Goal: Task Accomplishment & Management: Use online tool/utility

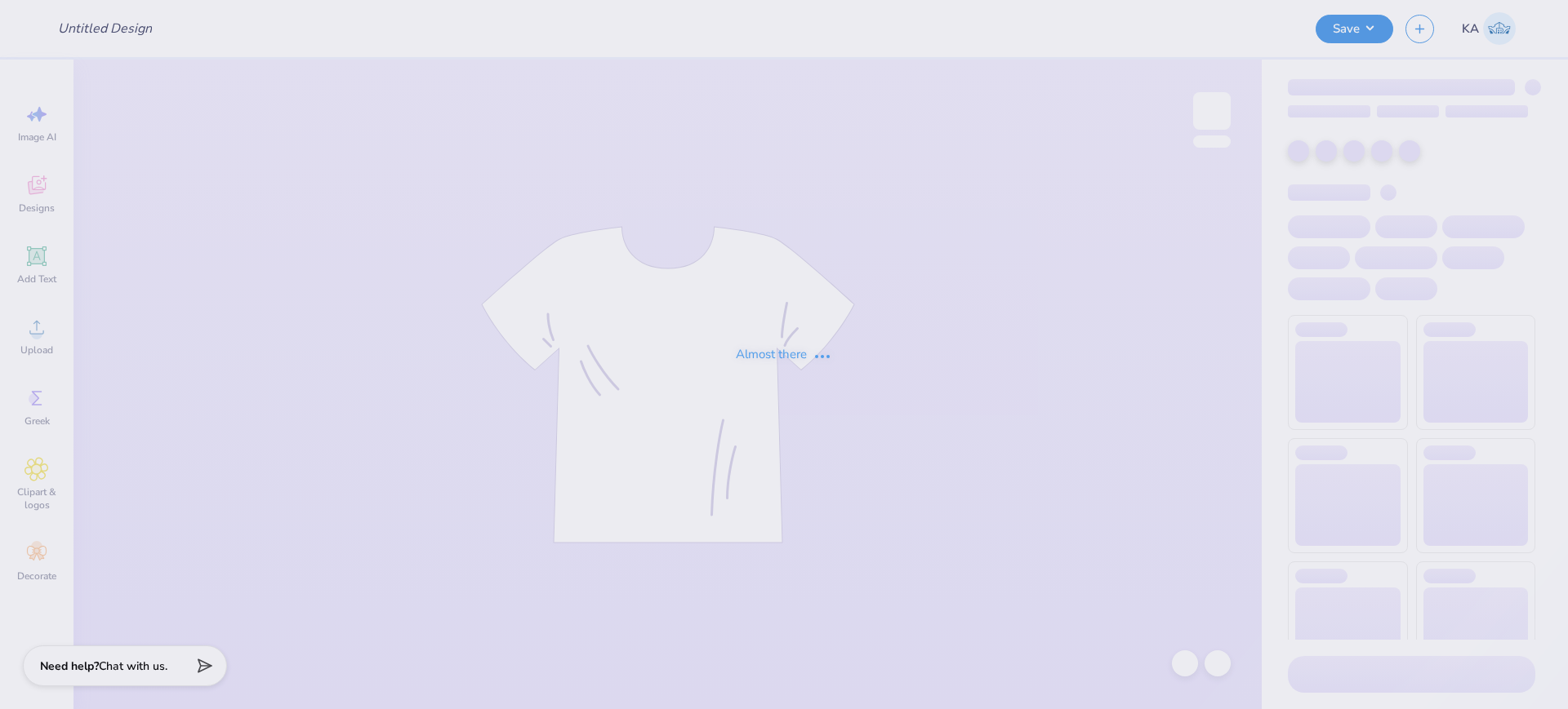
type input "Pi Phi Dudes Day T-shirt"
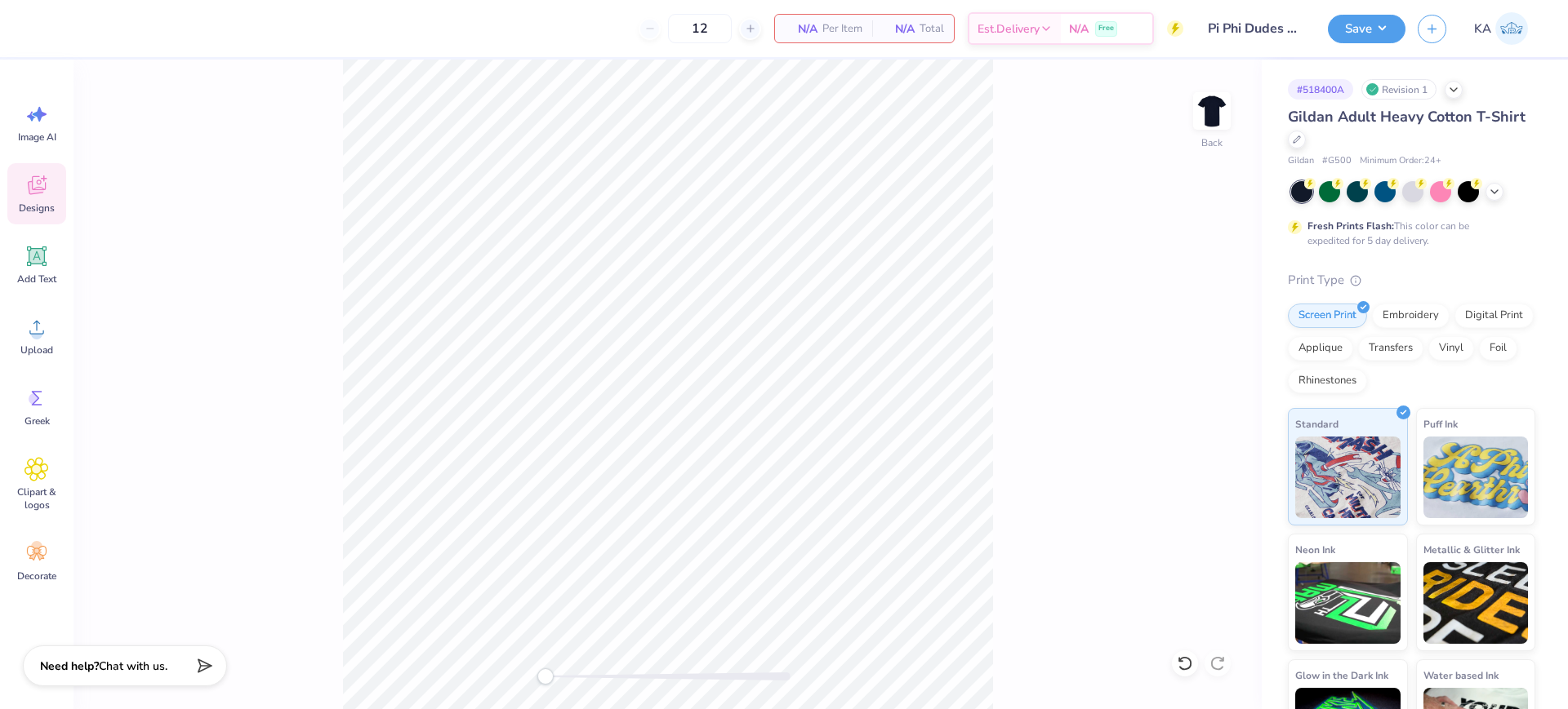
click at [44, 202] on span "Designs" at bounding box center [36, 208] width 36 height 13
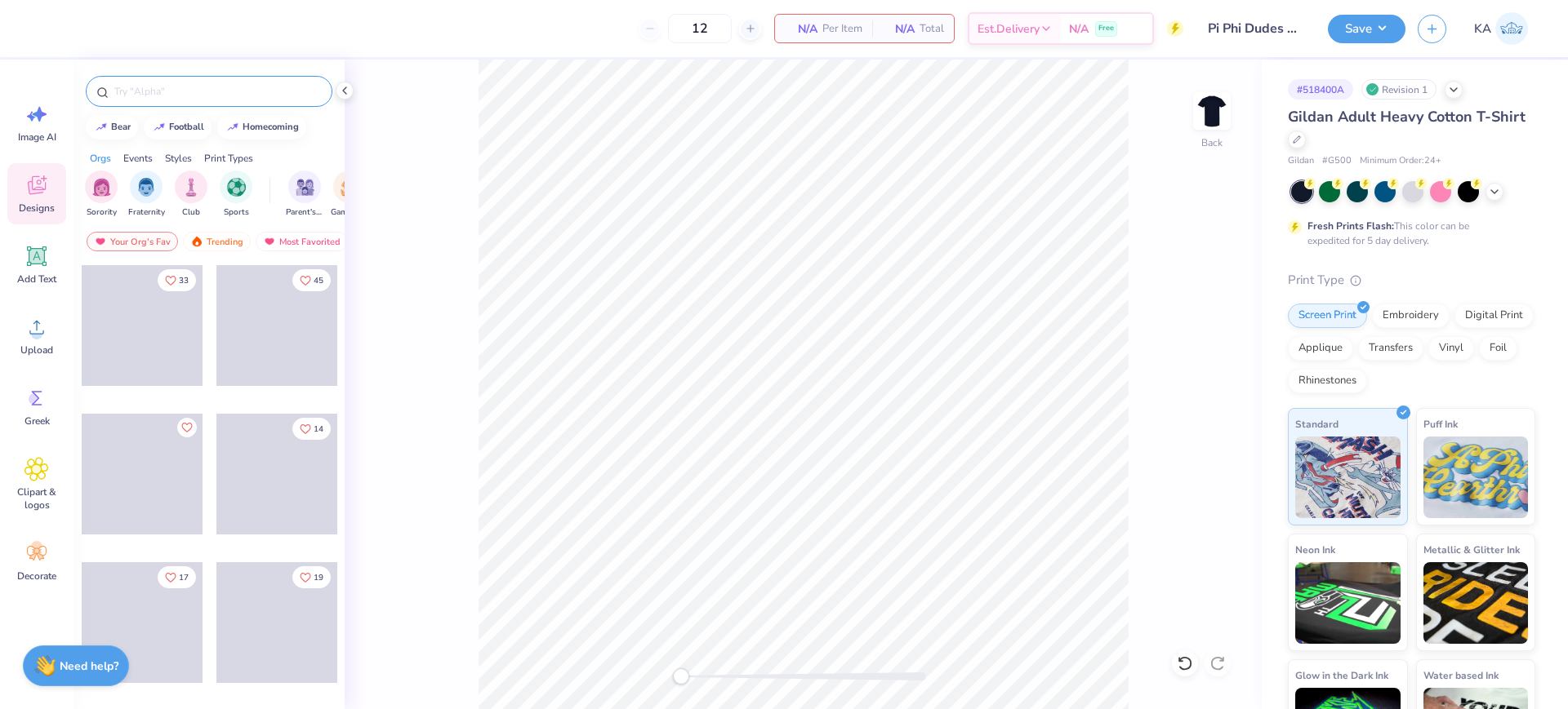
click at [256, 94] on input "text" at bounding box center [217, 91] width 209 height 17
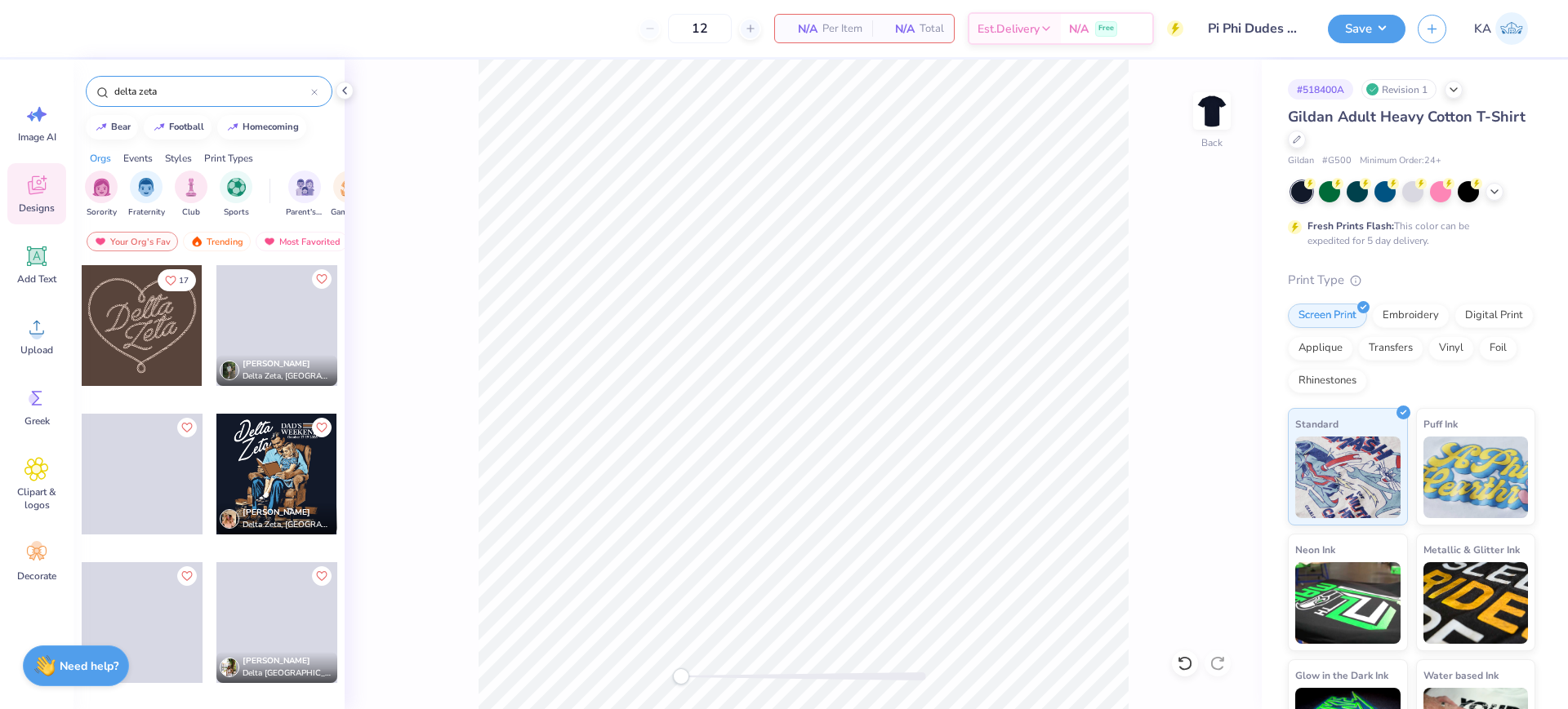
type input "delta zeta"
click at [276, 478] on div at bounding box center [277, 474] width 121 height 121
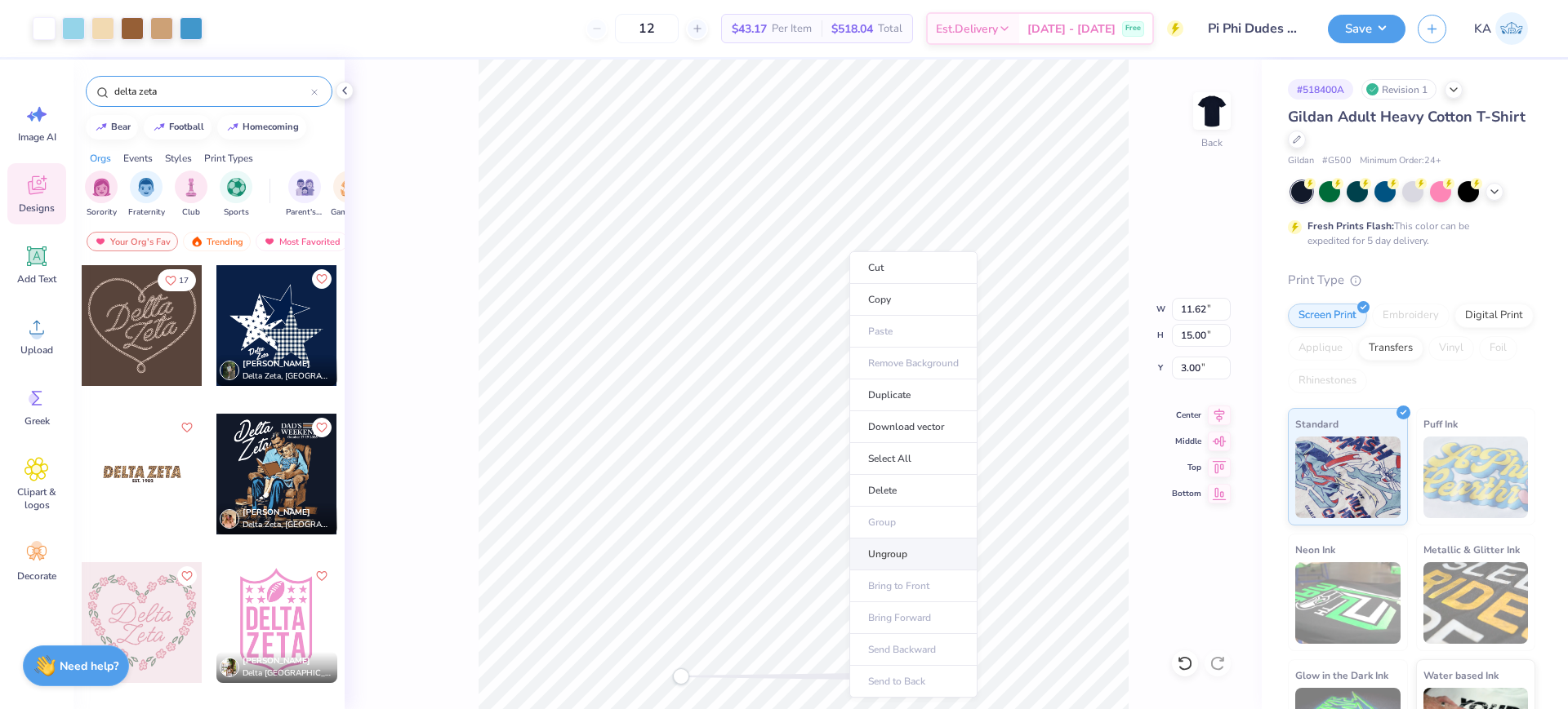
click at [915, 554] on li "Ungroup" at bounding box center [914, 554] width 129 height 31
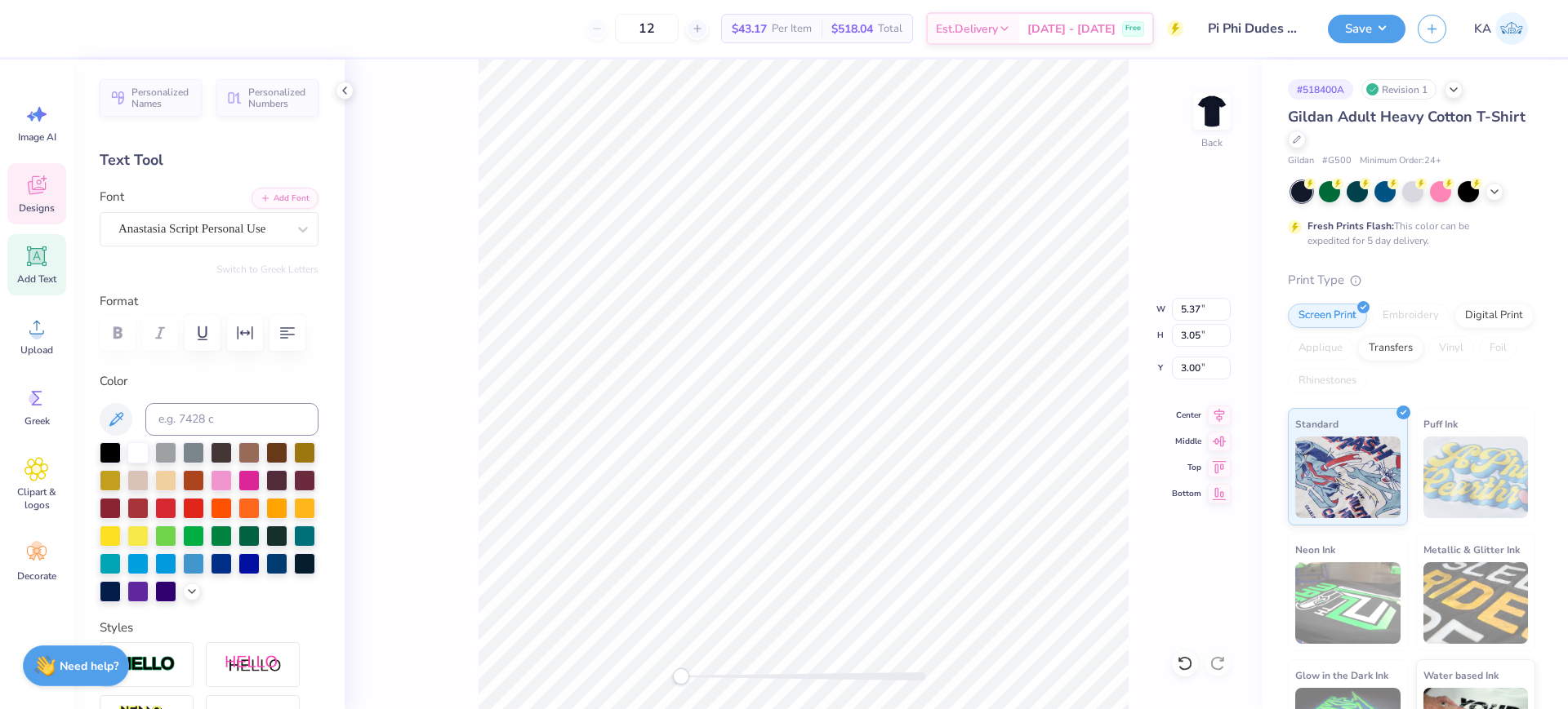
scroll to position [17, 2]
type textarea "Pi"
type input "4.56"
type input "3.36"
type input "5.39"
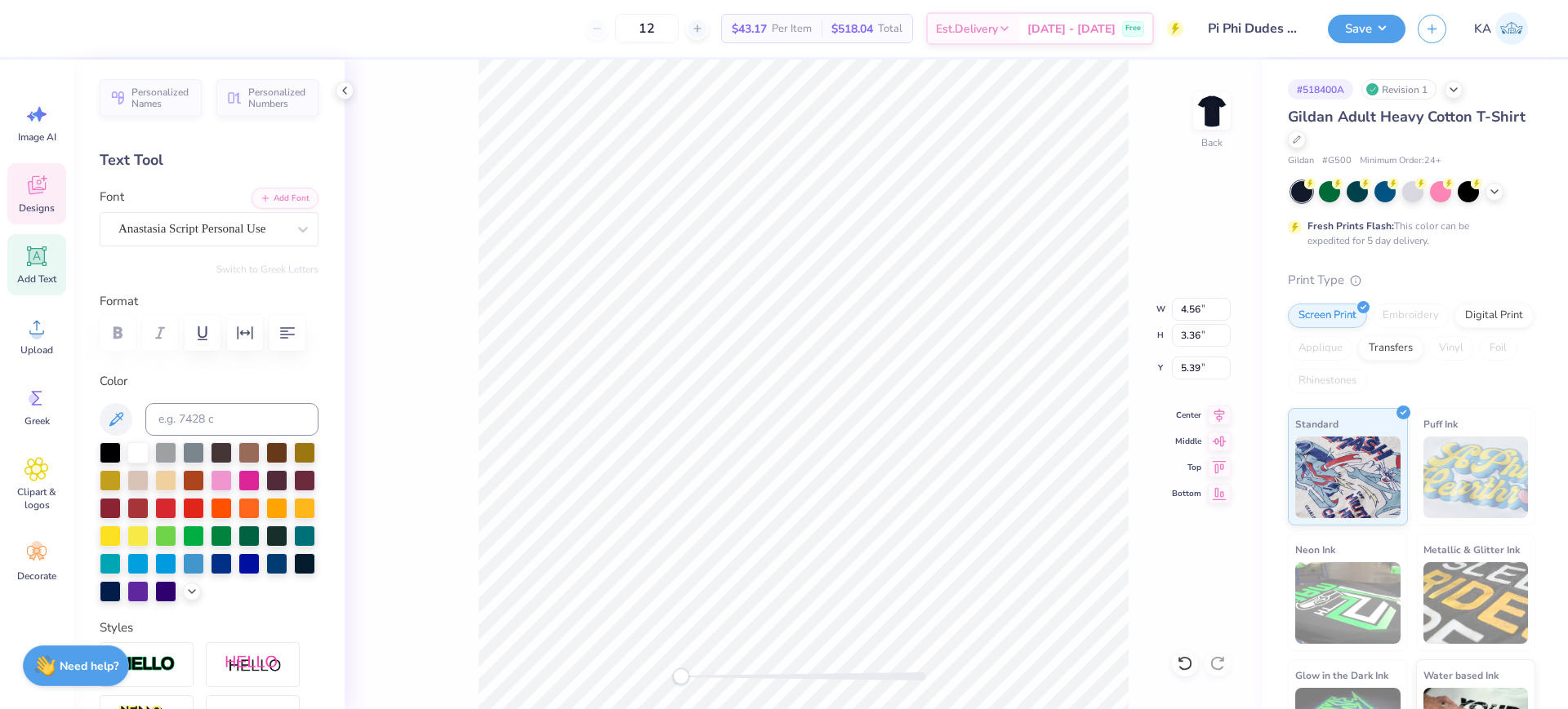
type textarea "Phi"
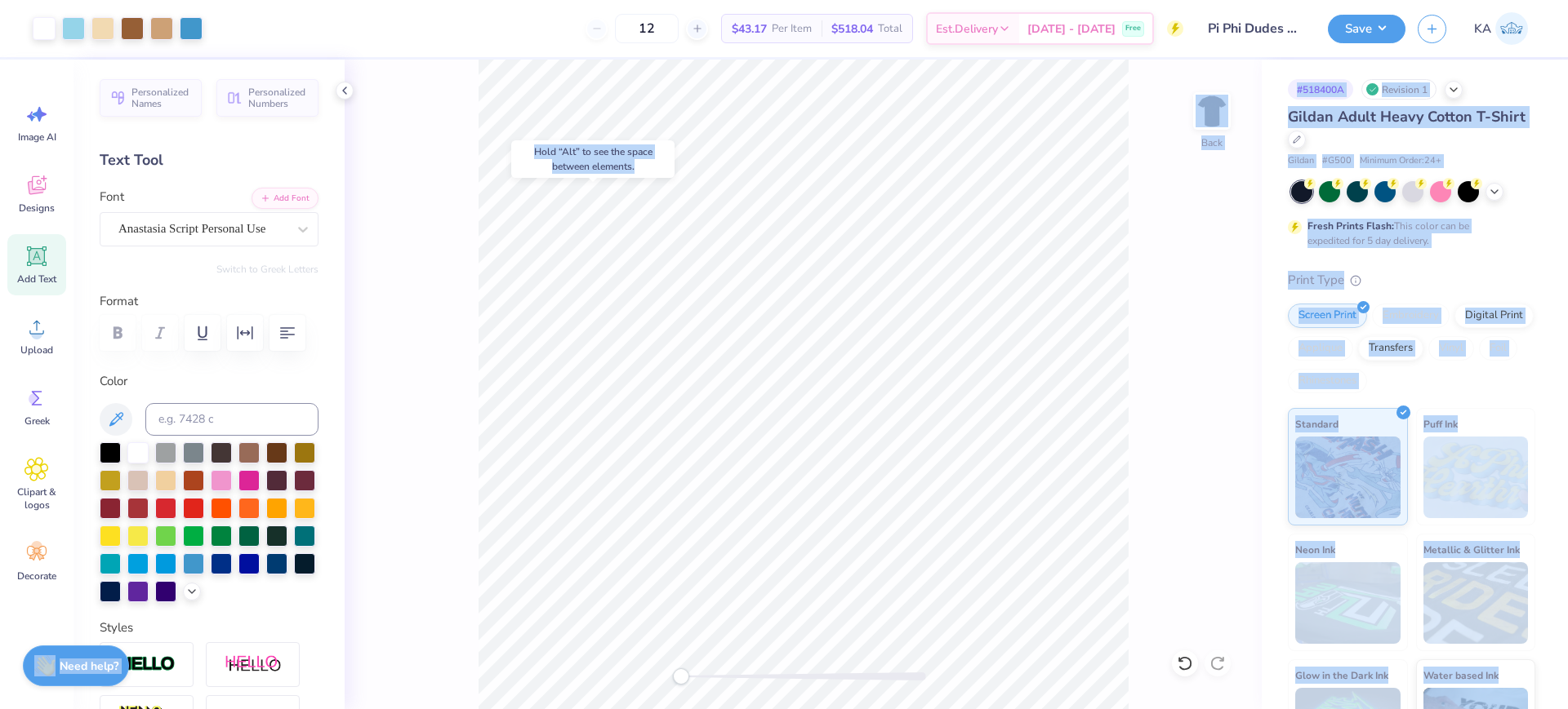
click at [739, 289] on body "Art colors 12 $43.17 Per Item $518.04 Total Est. Delivery Sep 24 - 27 Free Desi…" at bounding box center [784, 354] width 1568 height 709
click at [1371, 123] on span "Gildan Adult Heavy Cotton T-Shirt" at bounding box center [1407, 117] width 237 height 20
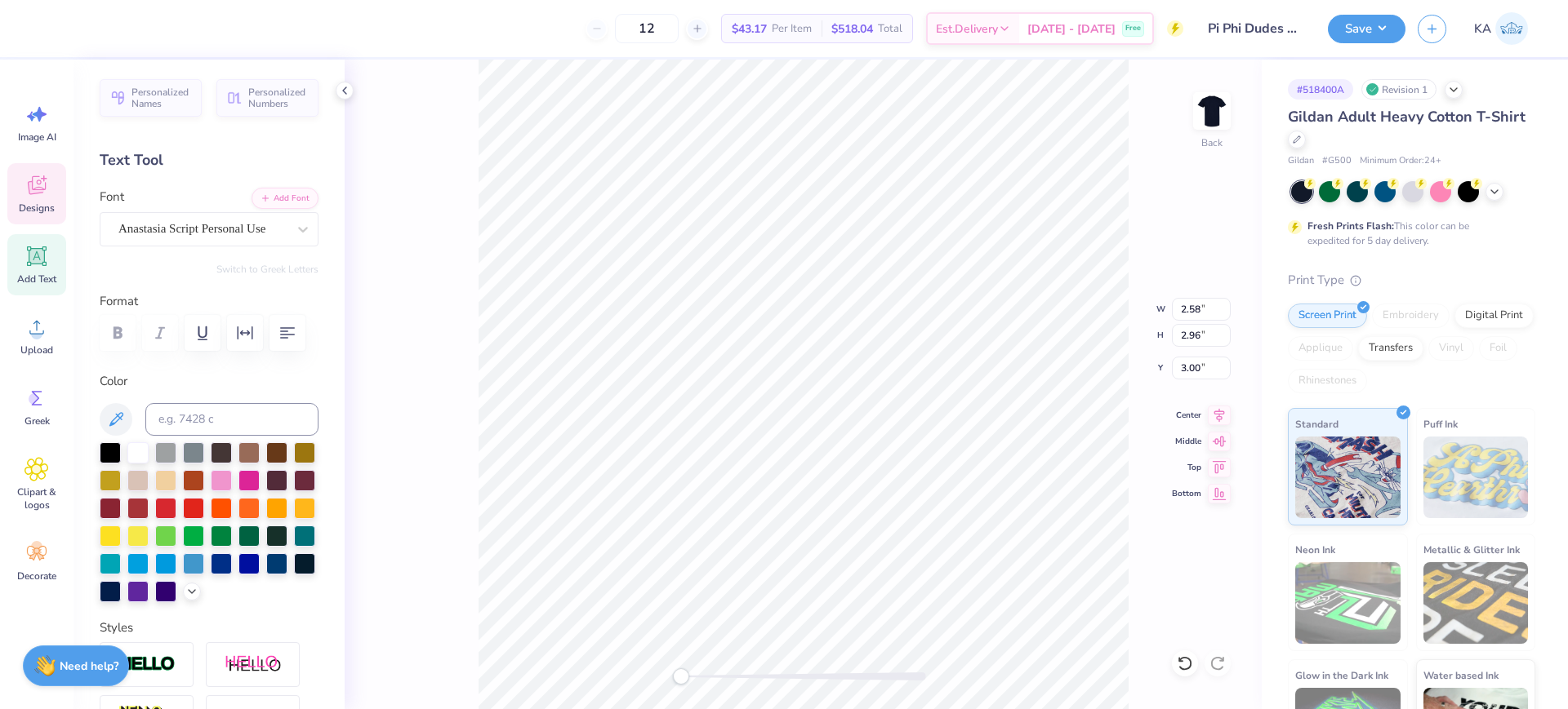
type input "3.82"
type input "5.61"
type input "2.71"
type textarea "DUDE'S"
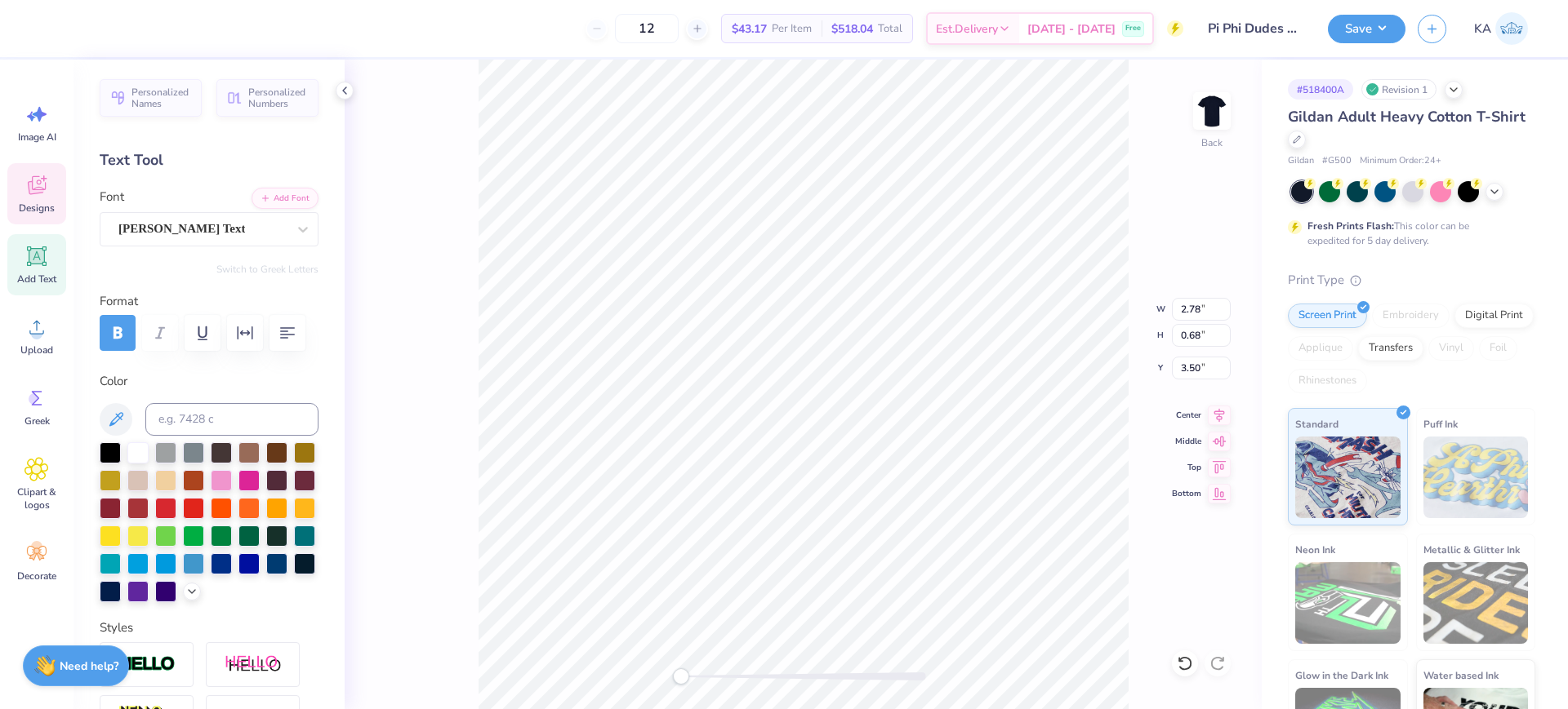
click at [475, 211] on div "Back W 2.78 2.78 " H 0.68 0.68 " Y 3.50 3.50 " Center Middle Top Bottom" at bounding box center [803, 384] width 917 height 650
type textarea "DAY"
type input "4.10"
type input "0.37"
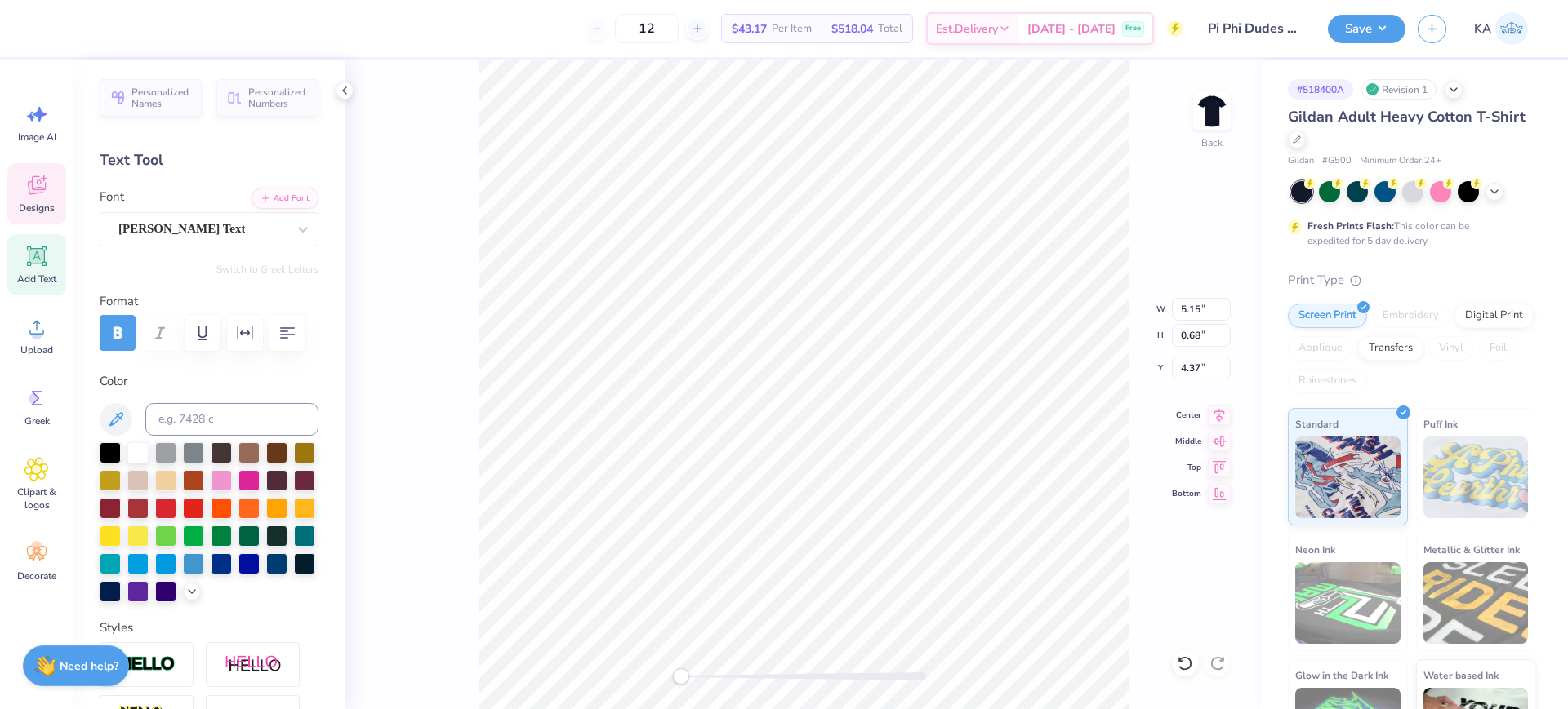
type input "5.20"
click at [891, 528] on li "Group" at bounding box center [888, 530] width 129 height 31
click at [645, 654] on div "Back W 11.53 11.53 " H 15.29 15.29 " Y 2.71 2.71 " Center Middle Top Bottom" at bounding box center [803, 384] width 917 height 650
click at [1199, 307] on input "11.53" at bounding box center [1202, 309] width 59 height 23
type input "10.00"
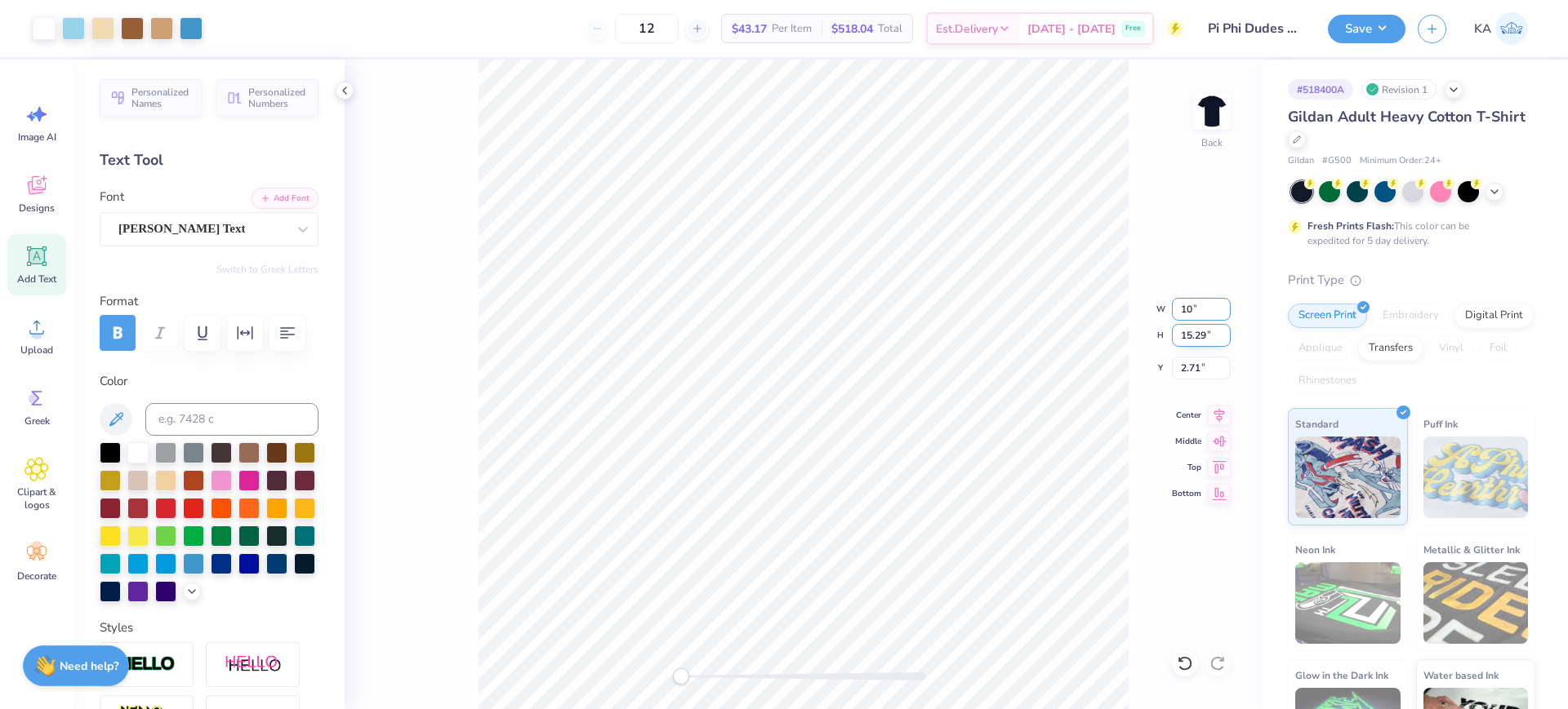
type input "13.26"
click at [1200, 361] on input "3.72" at bounding box center [1202, 368] width 59 height 23
type input "3"
click at [1196, 372] on input "3.00" at bounding box center [1202, 368] width 59 height 23
drag, startPoint x: 1200, startPoint y: 372, endPoint x: 1169, endPoint y: 372, distance: 31.0
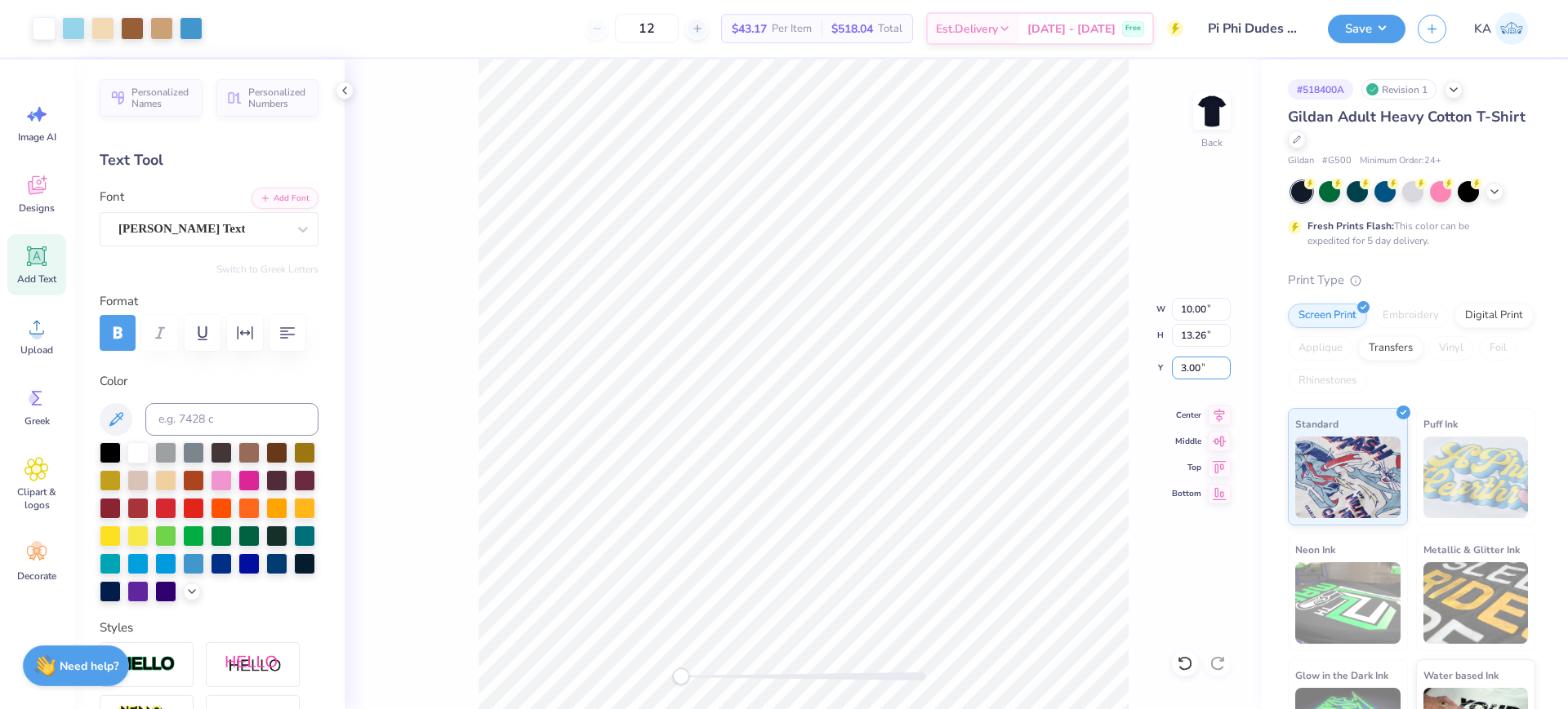
click at [1169, 372] on div "Back W 10.00 10.00 " H 13.26 13.26 " Y 3.00 3.00 " Center Middle Top Bottom" at bounding box center [803, 384] width 917 height 650
click at [453, 37] on div "Art colors 12 $43.17 Per Item $518.04 Total Est. Delivery Sep 24 - 27 Free Desi…" at bounding box center [784, 354] width 1568 height 709
click at [1207, 367] on input "3.00" at bounding box center [1202, 368] width 59 height 23
type input "2"
click at [919, 494] on li "Ungroup" at bounding box center [915, 499] width 129 height 31
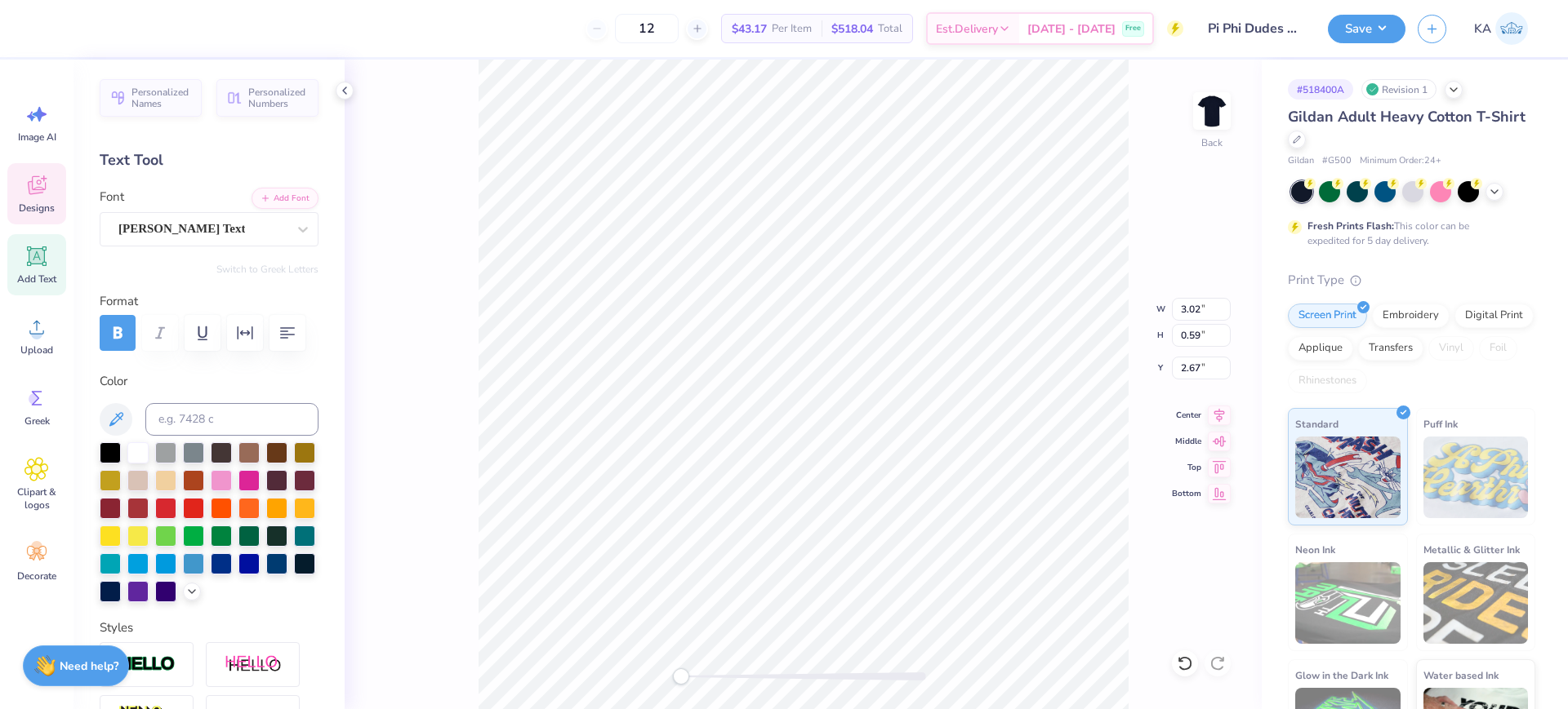
scroll to position [17, 3]
type textarea "DUDES"
click at [870, 532] on li "Group" at bounding box center [850, 530] width 129 height 31
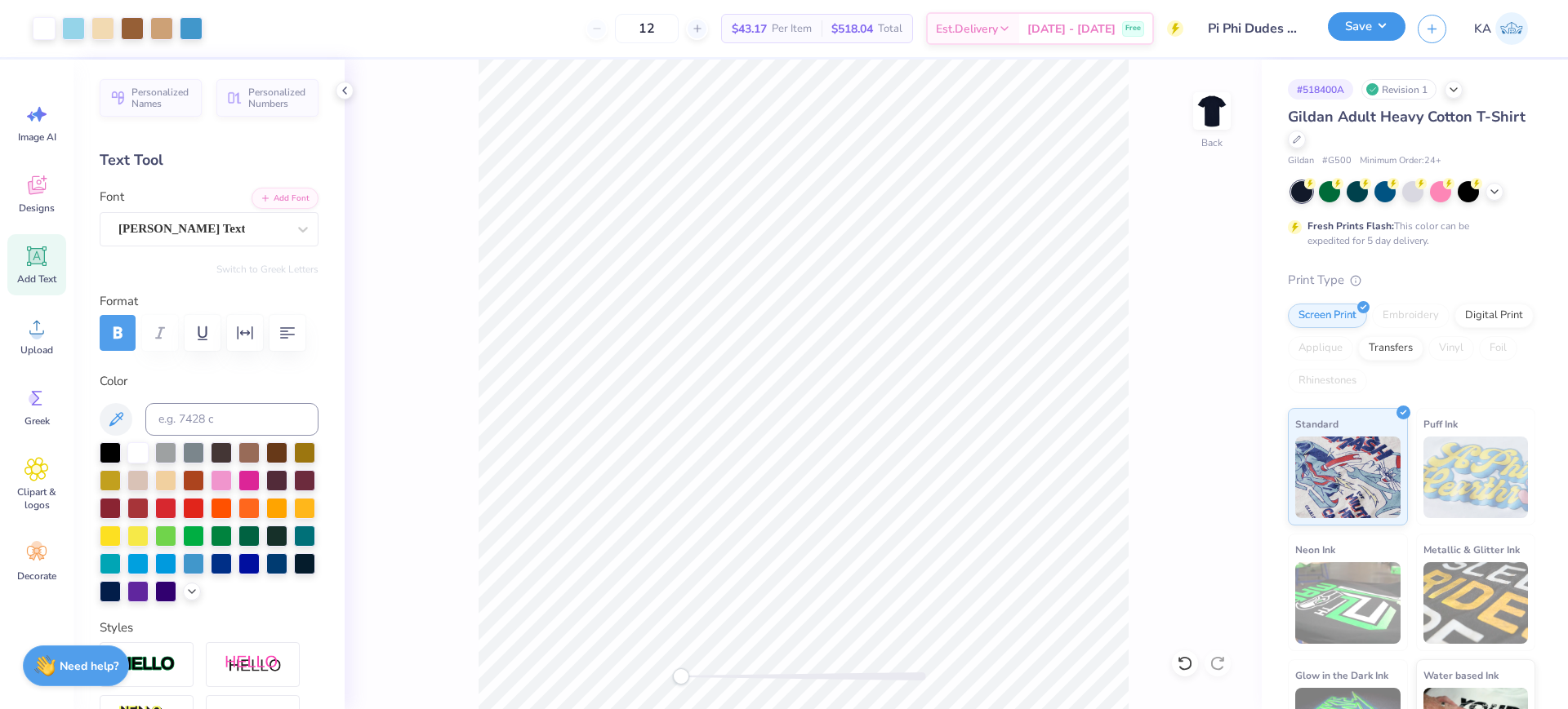
click at [1384, 29] on button "Save" at bounding box center [1367, 25] width 78 height 28
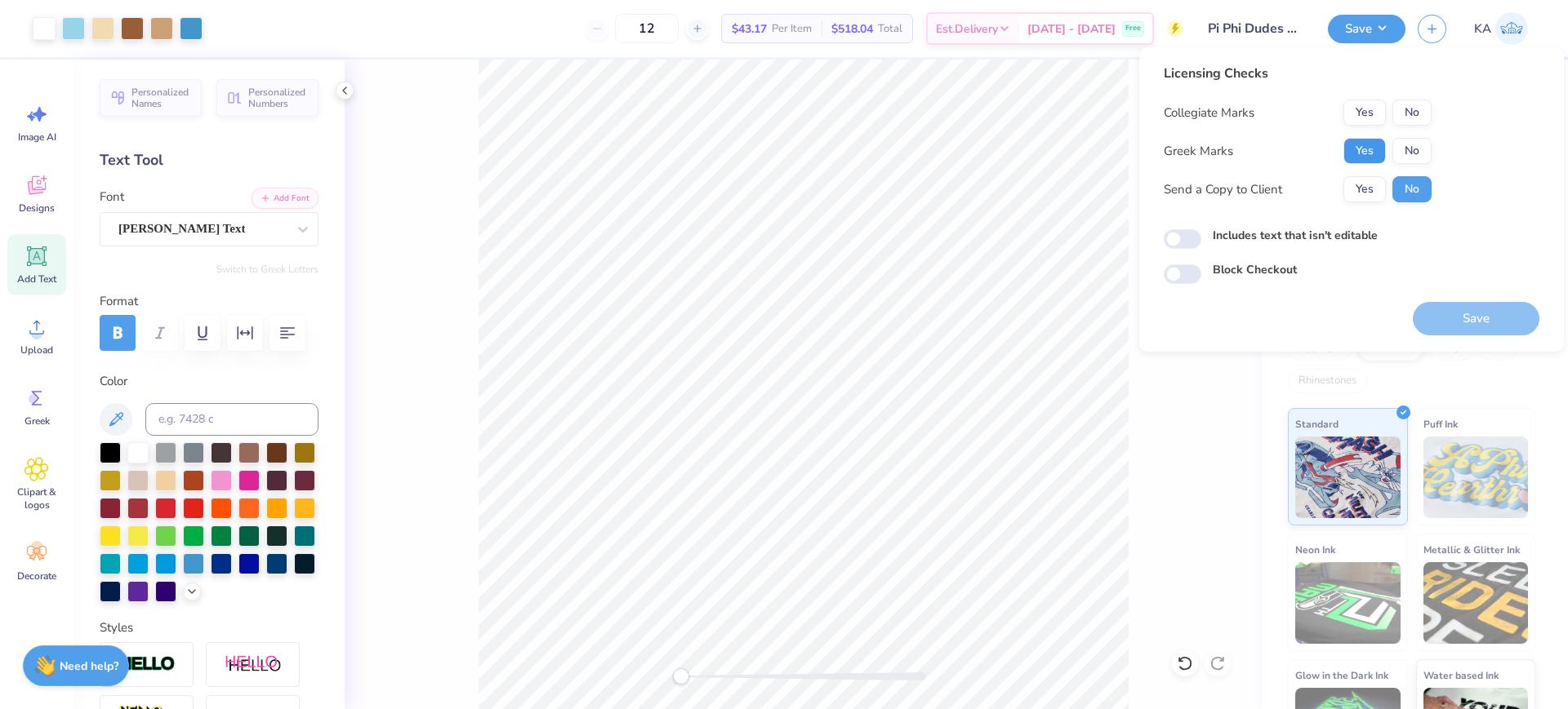
click at [1372, 146] on button "Yes" at bounding box center [1364, 151] width 42 height 26
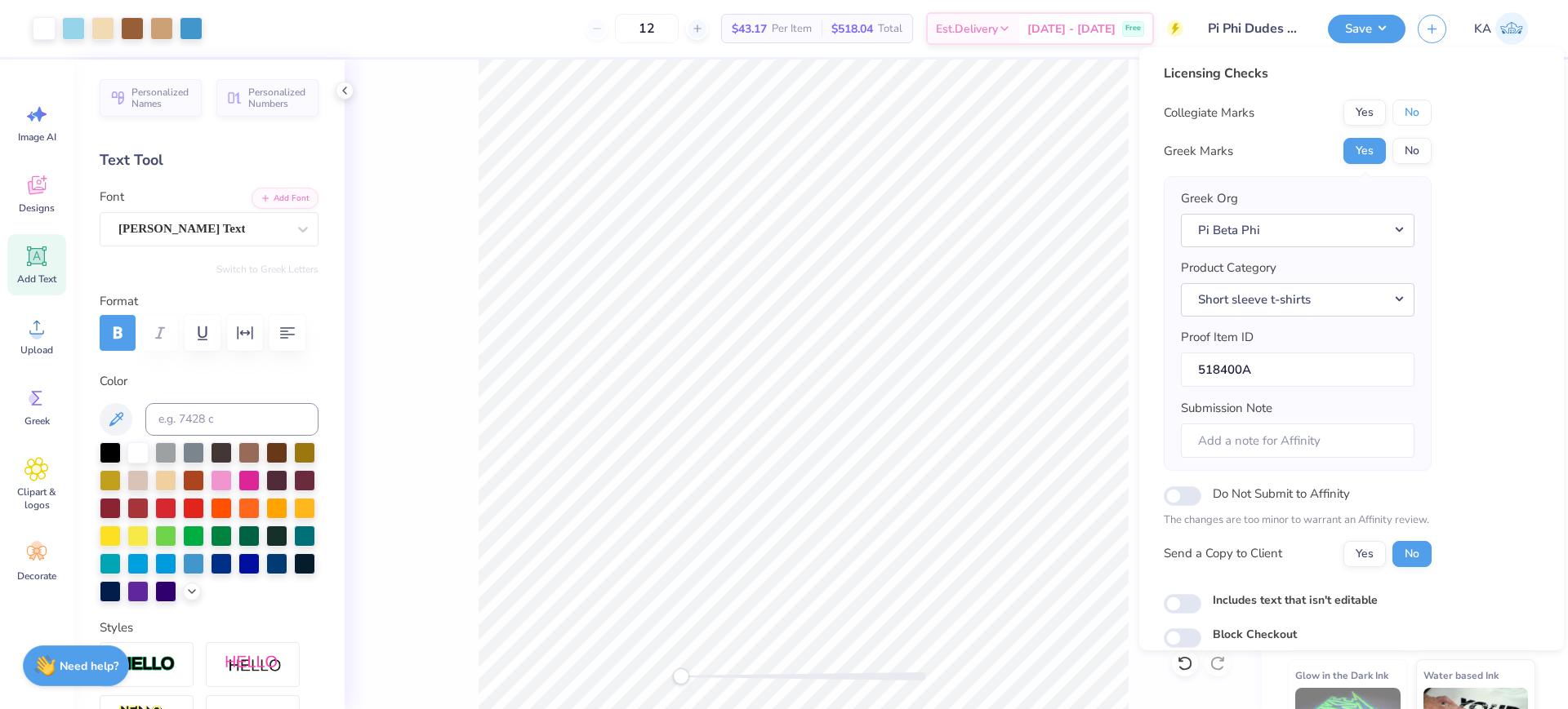
click at [1423, 100] on button "No" at bounding box center [1412, 113] width 39 height 26
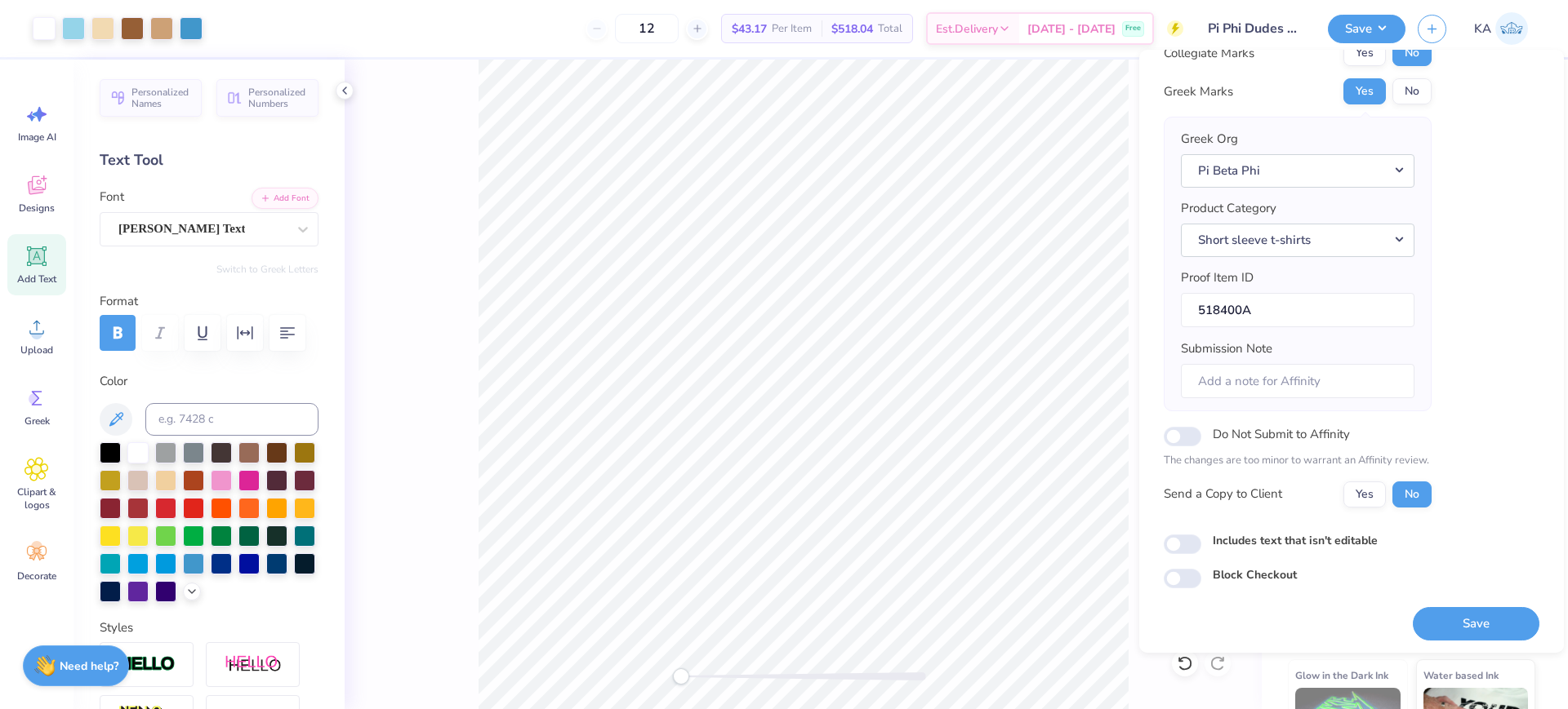
scroll to position [66, 0]
click at [1187, 538] on input "Includes text that isn't editable" at bounding box center [1182, 541] width 37 height 20
click at [1193, 532] on input "Includes text that isn't editable" at bounding box center [1182, 541] width 37 height 20
checkbox input "false"
click at [1481, 623] on button "Save" at bounding box center [1476, 621] width 127 height 33
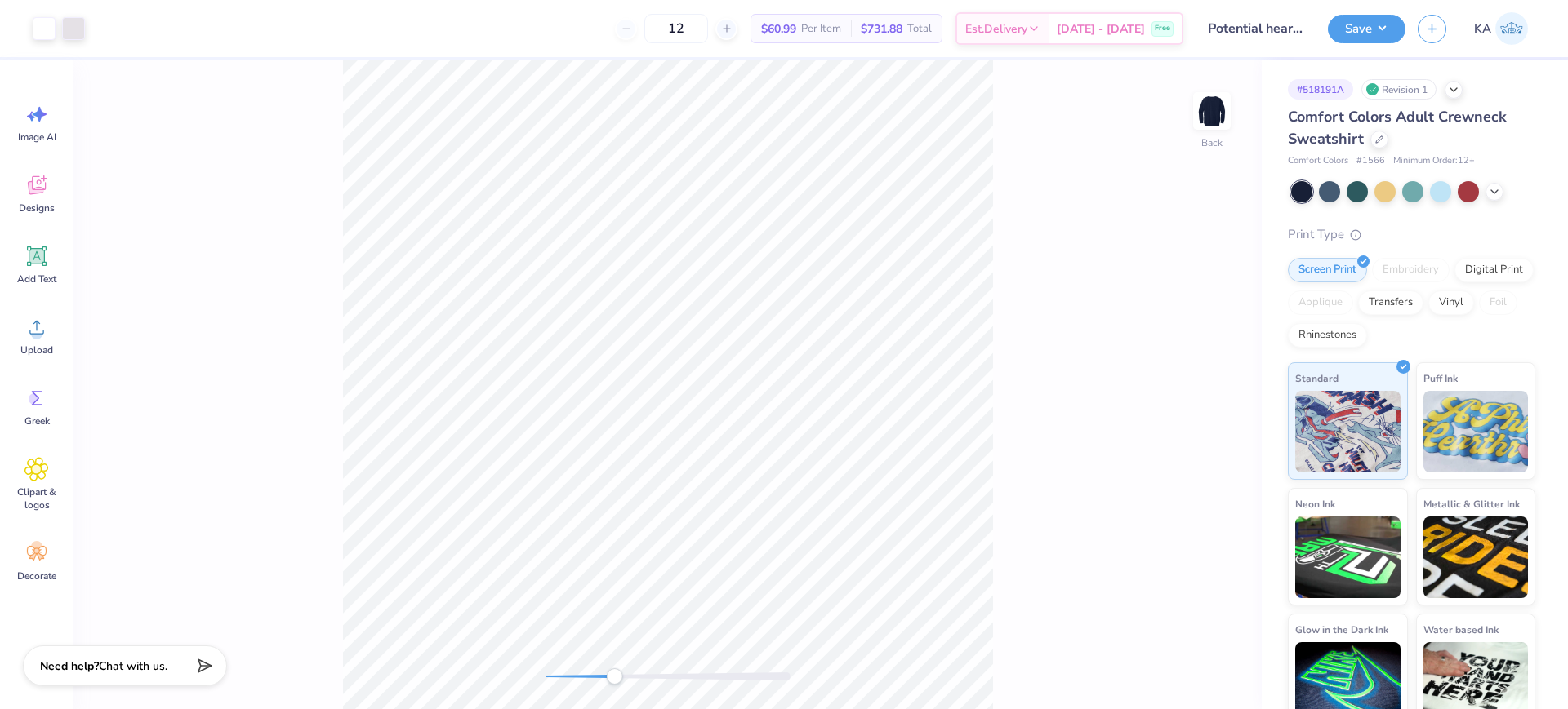
click at [599, 662] on div "Back" at bounding box center [667, 384] width 1188 height 650
click at [799, 565] on li "Ungroup" at bounding box center [789, 562] width 129 height 31
drag, startPoint x: 603, startPoint y: 680, endPoint x: 578, endPoint y: 680, distance: 25.0
click at [578, 680] on div "Accessibility label" at bounding box center [578, 677] width 17 height 17
click at [648, 685] on div "Back" at bounding box center [667, 384] width 1188 height 650
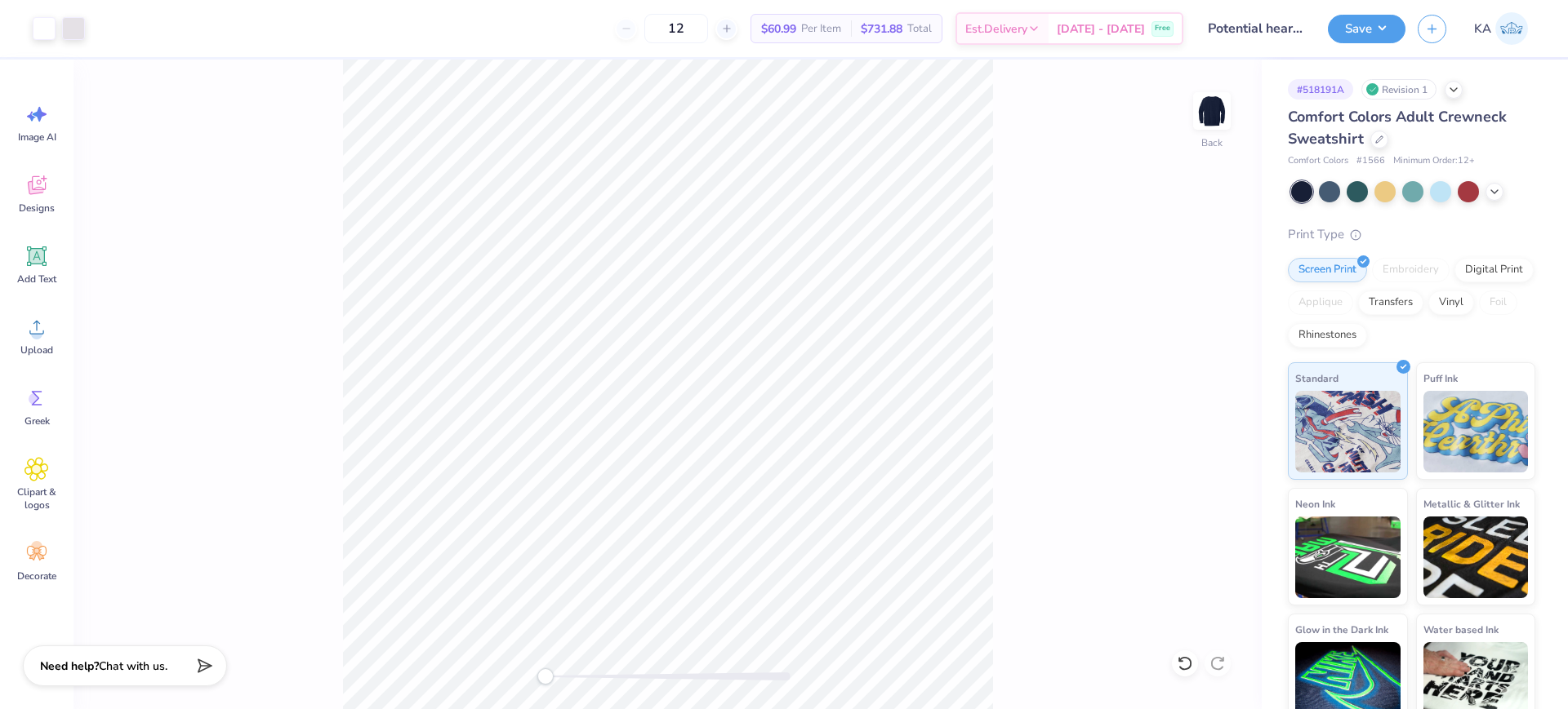
drag, startPoint x: 649, startPoint y: 671, endPoint x: 295, endPoint y: 634, distance: 355.9
click at [295, 634] on div "Back" at bounding box center [667, 384] width 1188 height 650
click at [698, 439] on li "Download vector" at bounding box center [666, 434] width 129 height 31
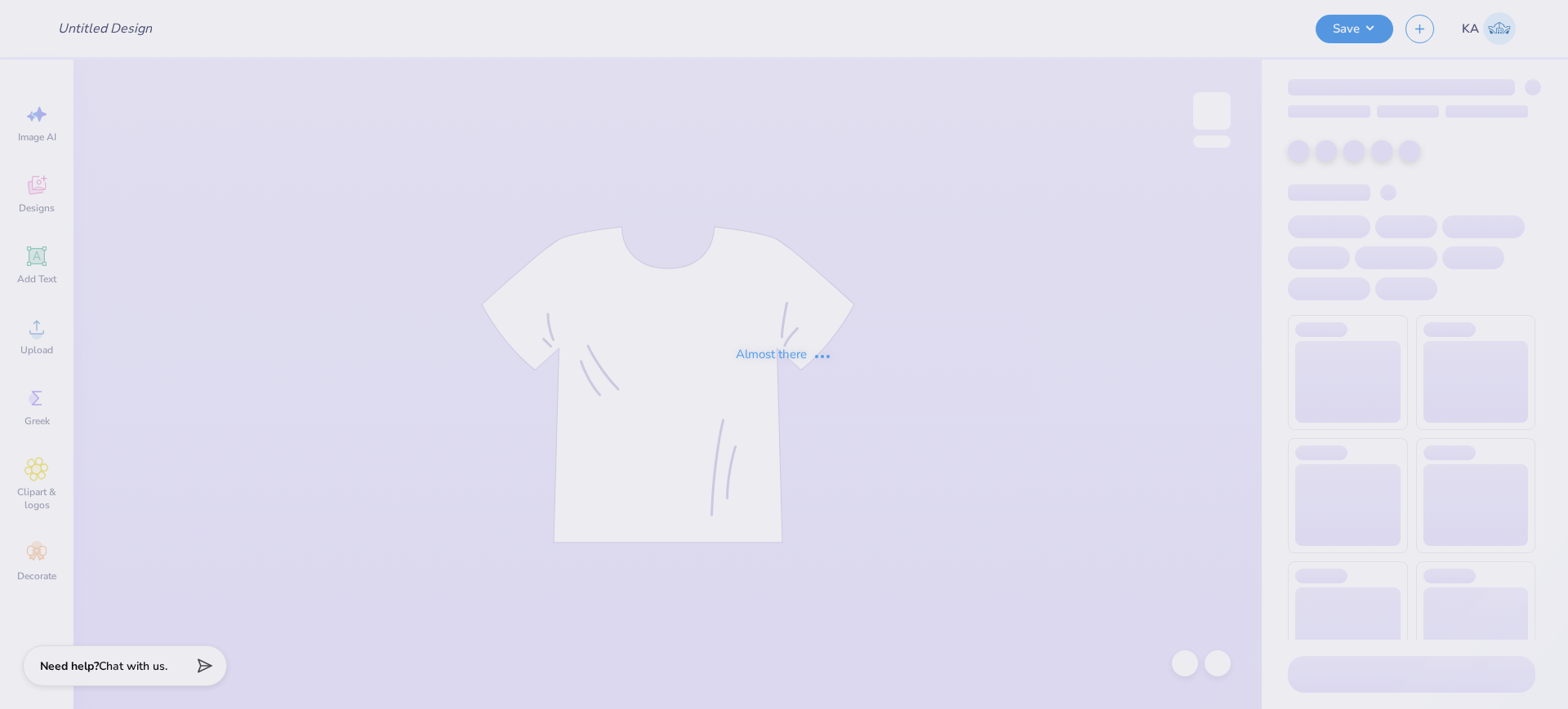
type input "Potential hearts crewneck 2"
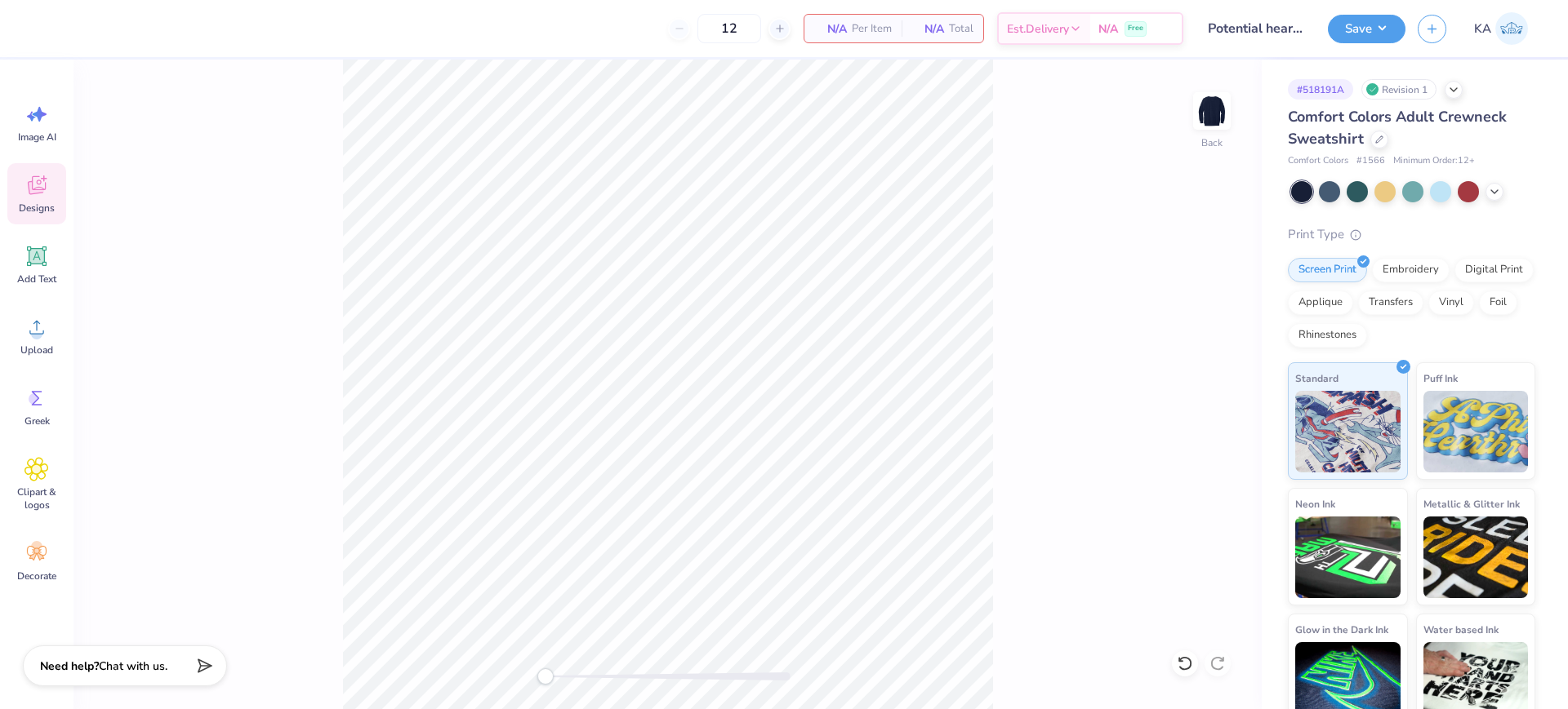
click at [20, 187] on div "Designs" at bounding box center [36, 193] width 59 height 61
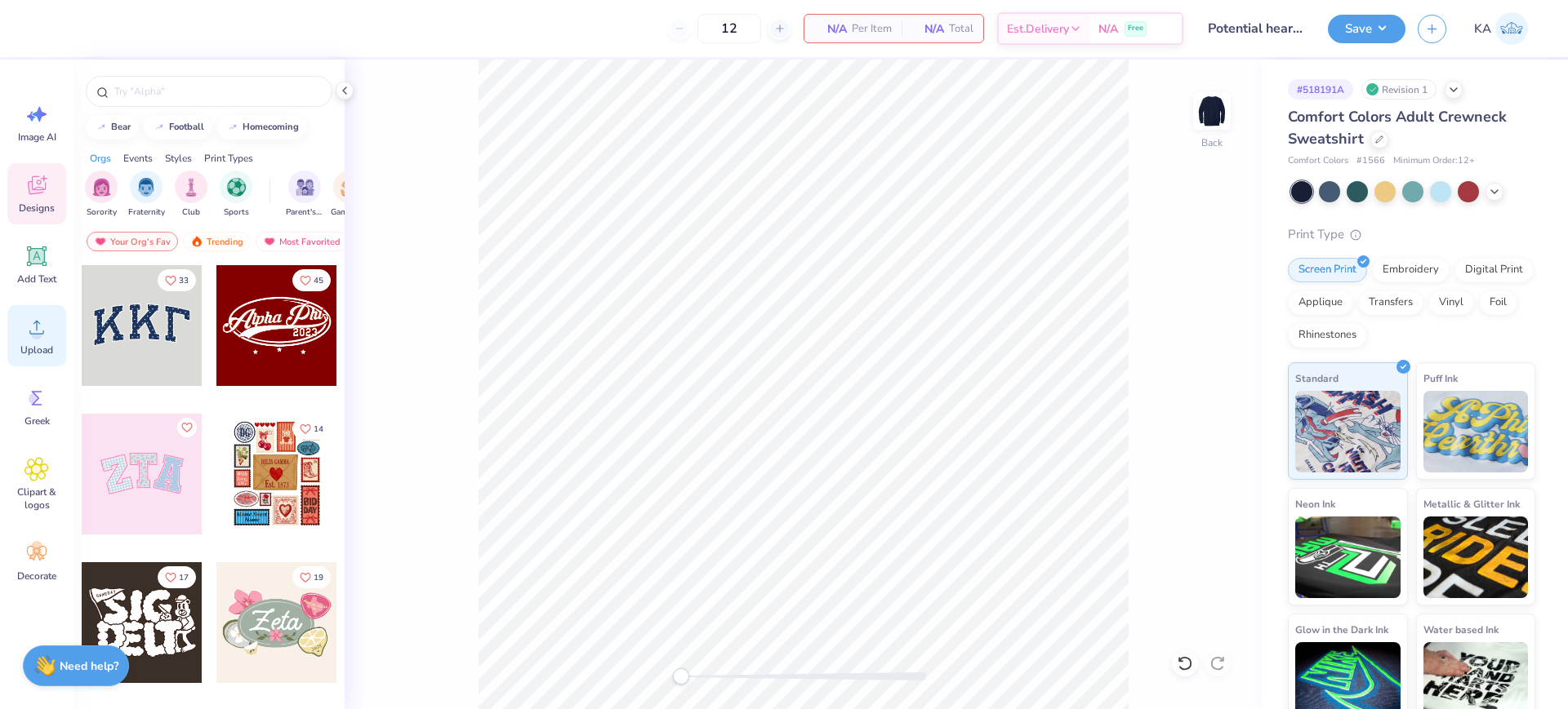
click at [44, 330] on icon at bounding box center [36, 327] width 25 height 25
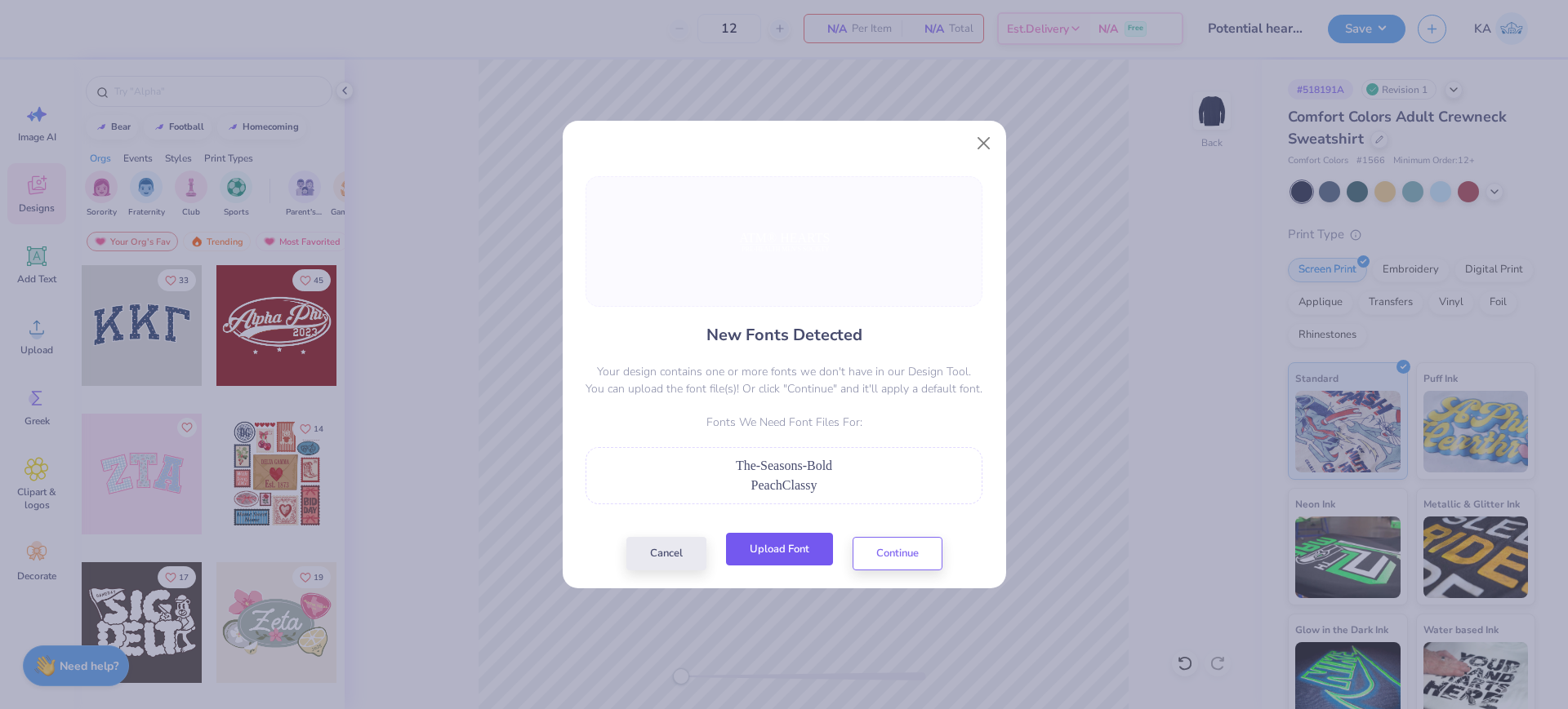
click at [788, 541] on button "Upload Font" at bounding box center [779, 550] width 107 height 33
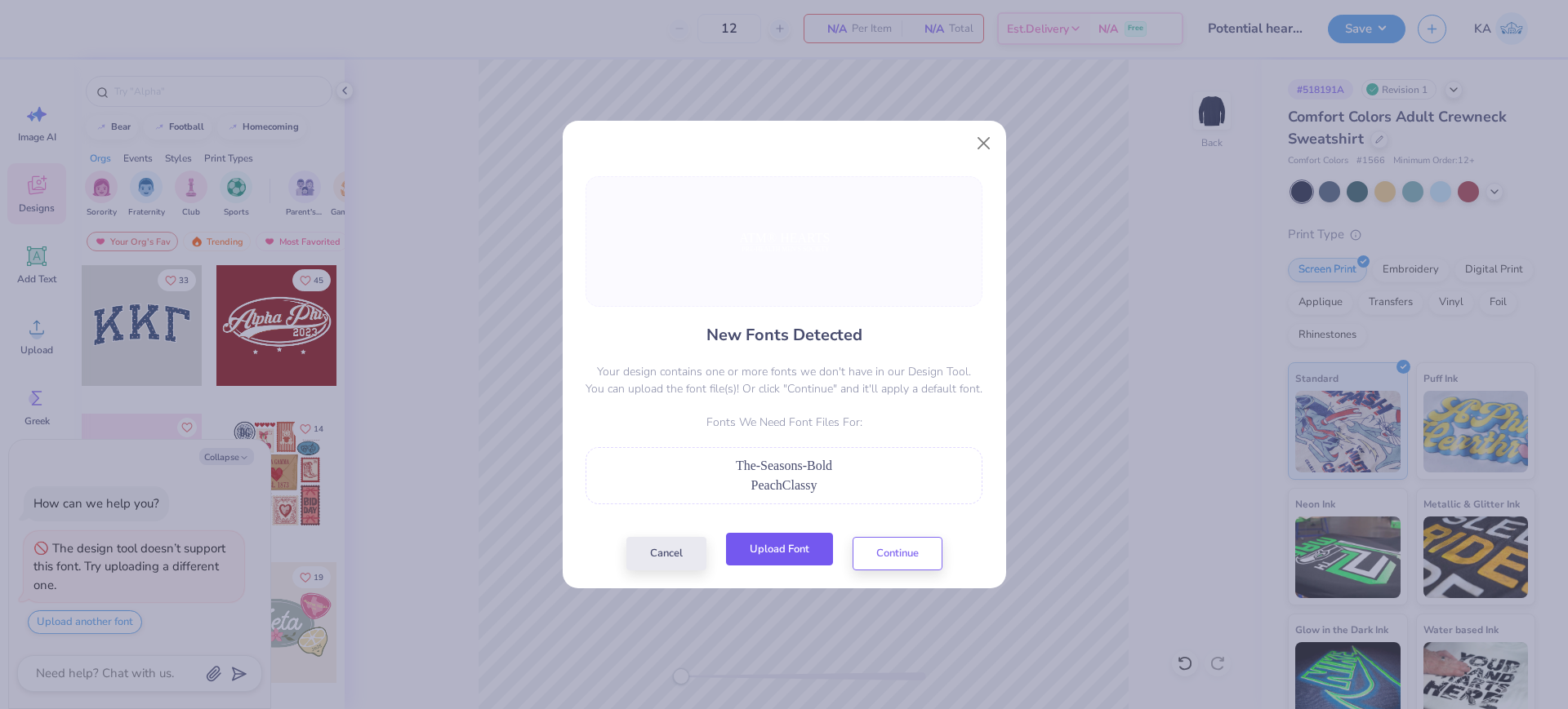
click at [788, 546] on button "Upload Font" at bounding box center [779, 550] width 107 height 33
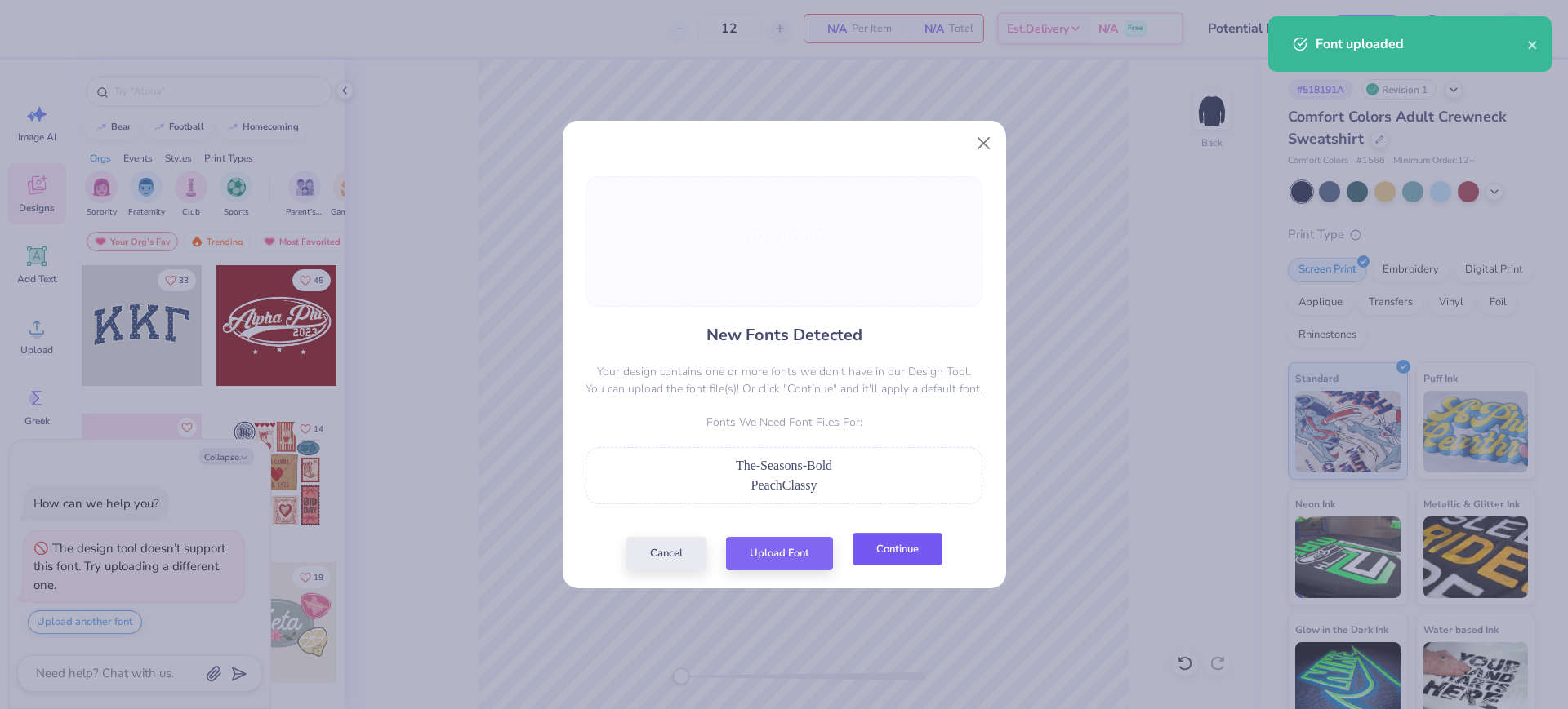
click at [880, 553] on button "Continue" at bounding box center [898, 550] width 90 height 33
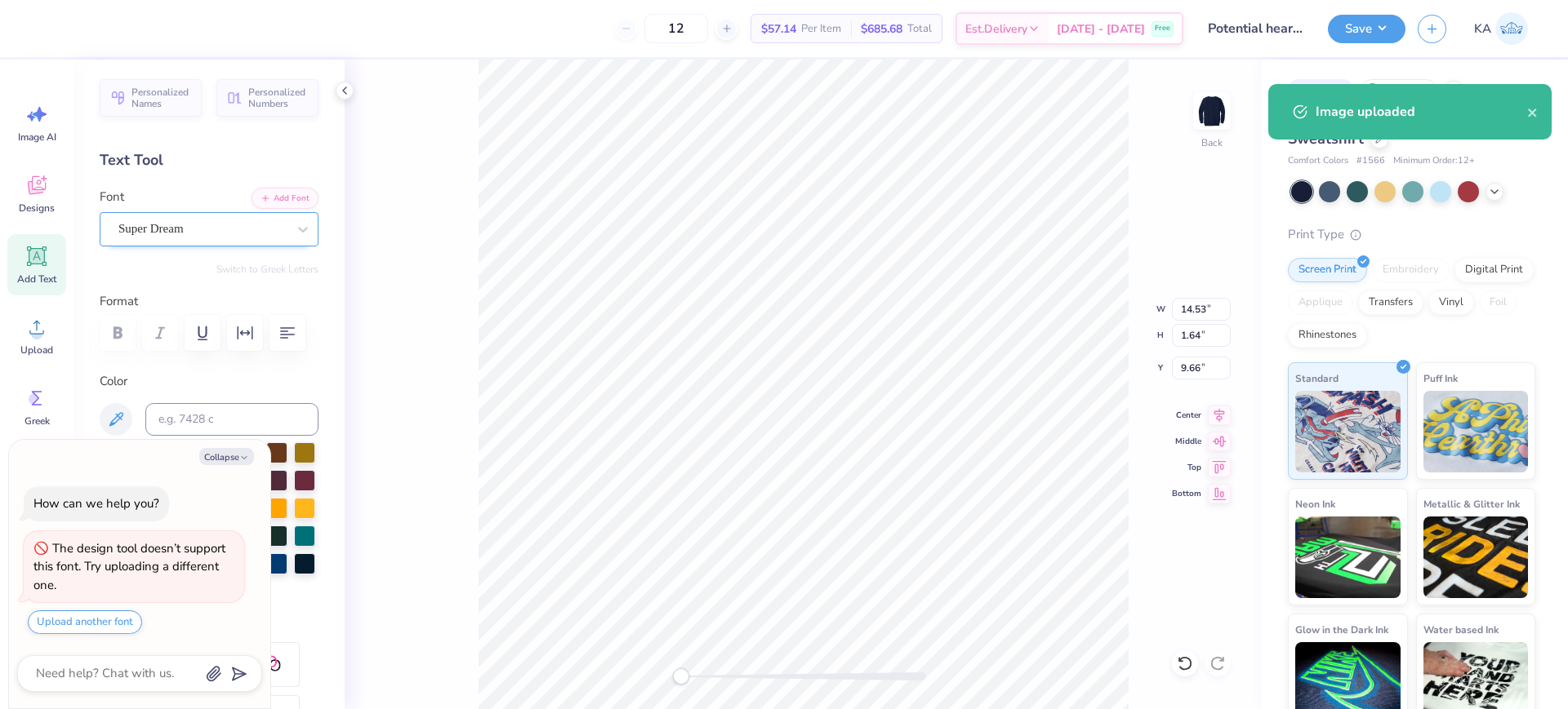
click at [197, 222] on div "Super Dream" at bounding box center [202, 229] width 172 height 25
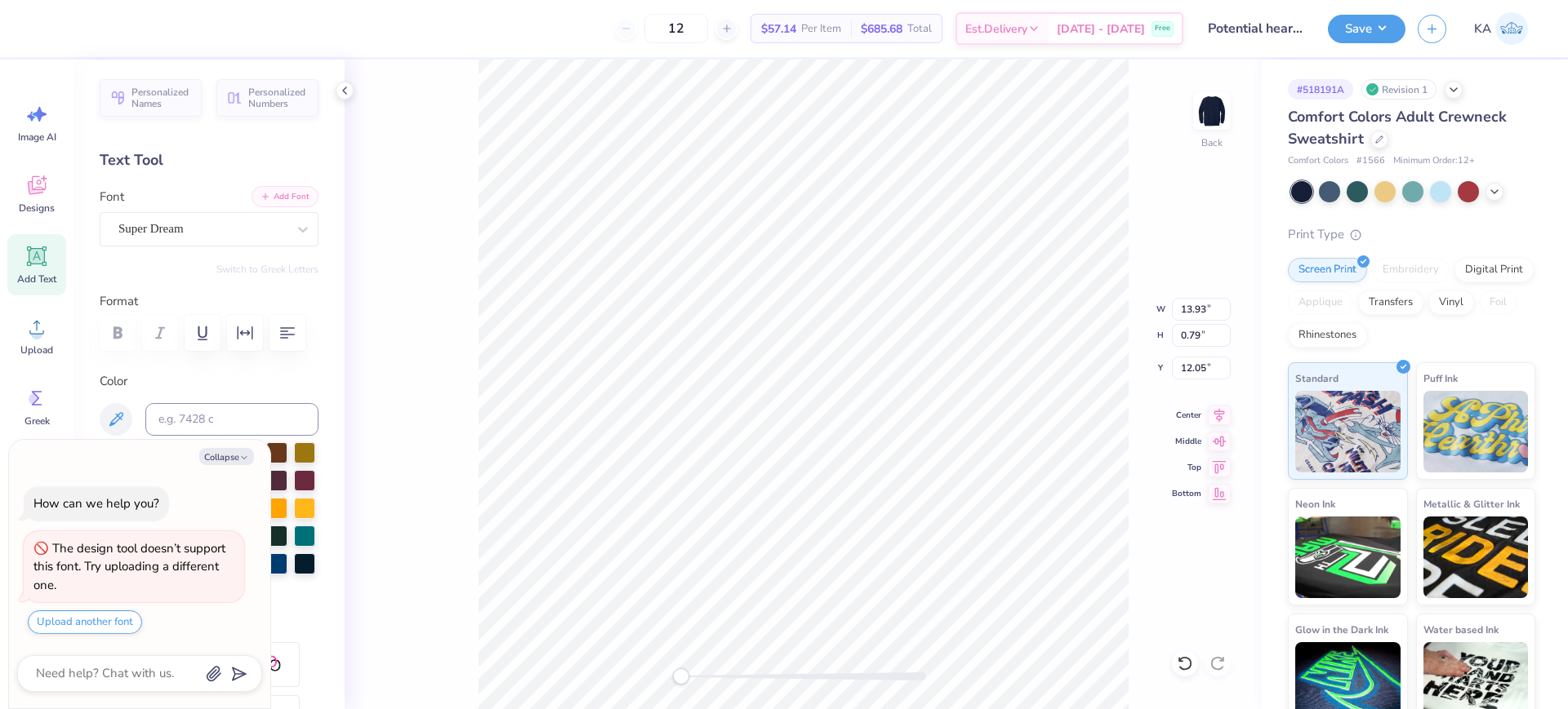
click at [276, 198] on button "Add Font" at bounding box center [285, 197] width 67 height 22
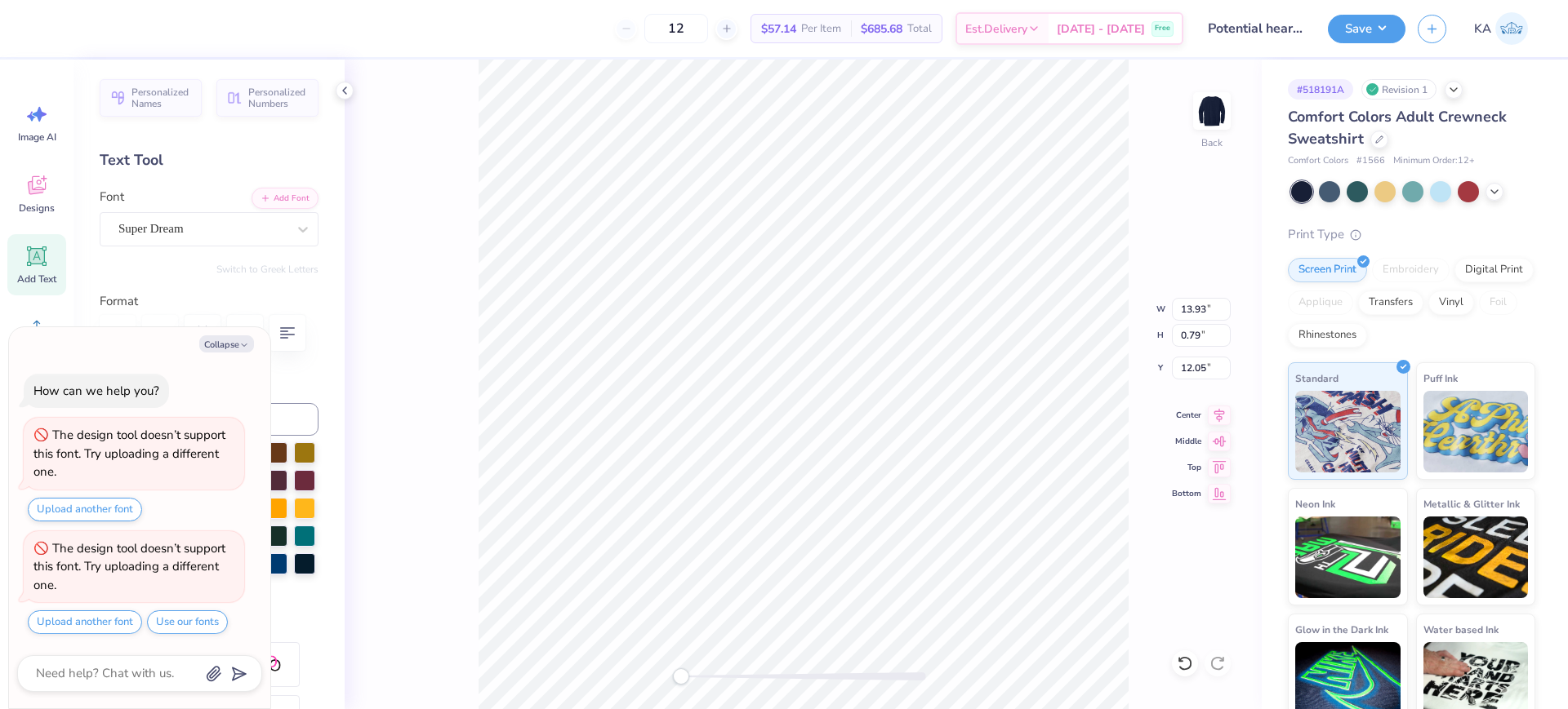
click at [271, 230] on div "Super Dream" at bounding box center [202, 229] width 172 height 25
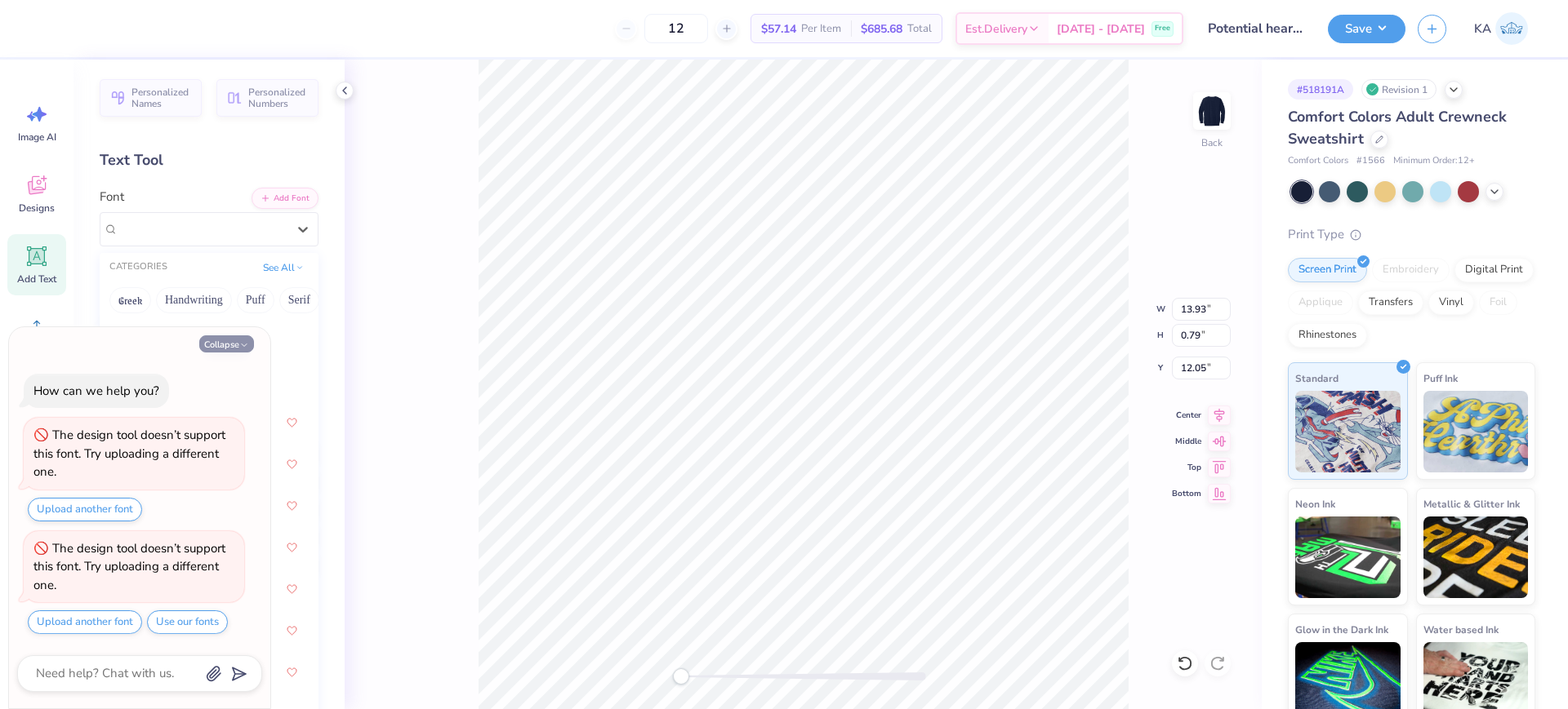
click at [245, 343] on icon "button" at bounding box center [244, 345] width 10 height 10
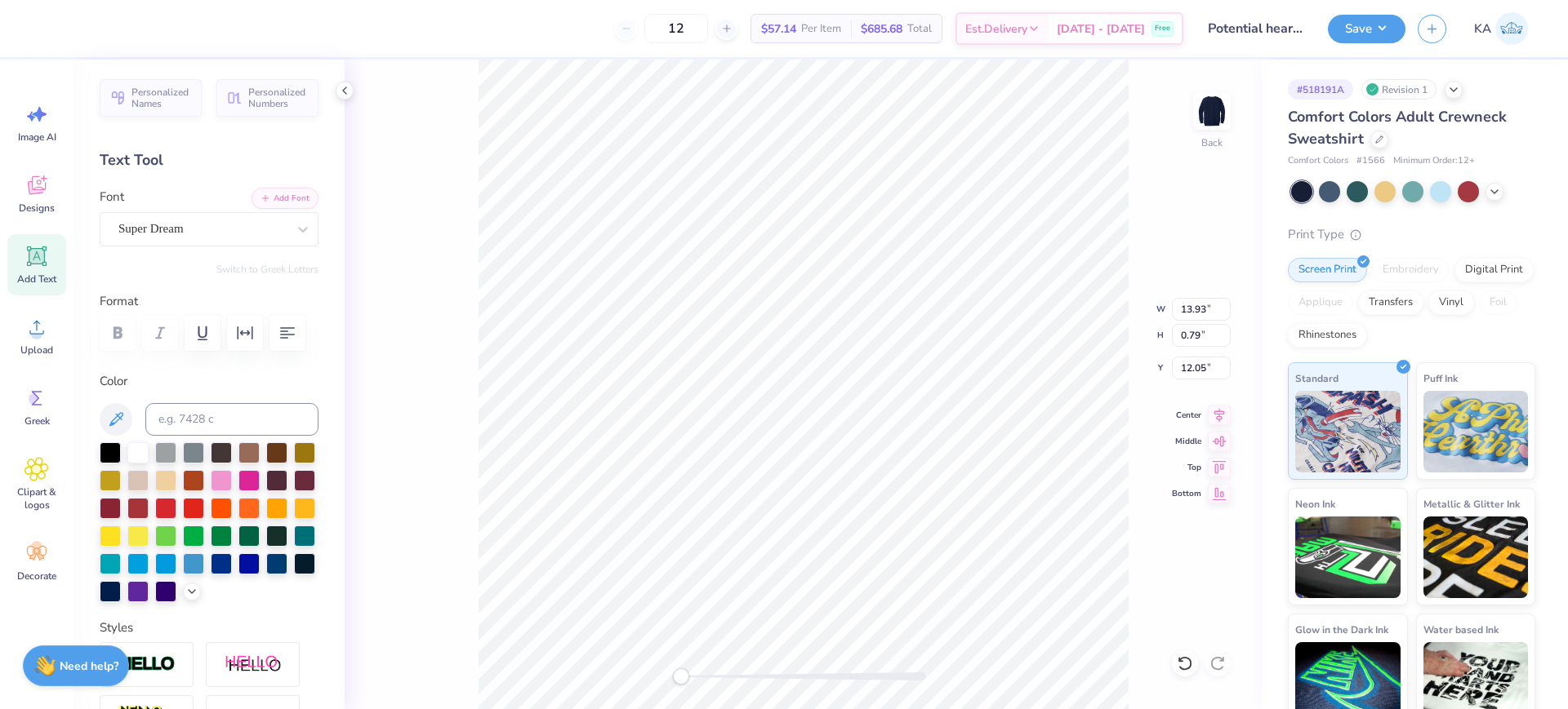
type textarea "x"
click at [240, 227] on div "Super Dream" at bounding box center [202, 229] width 172 height 25
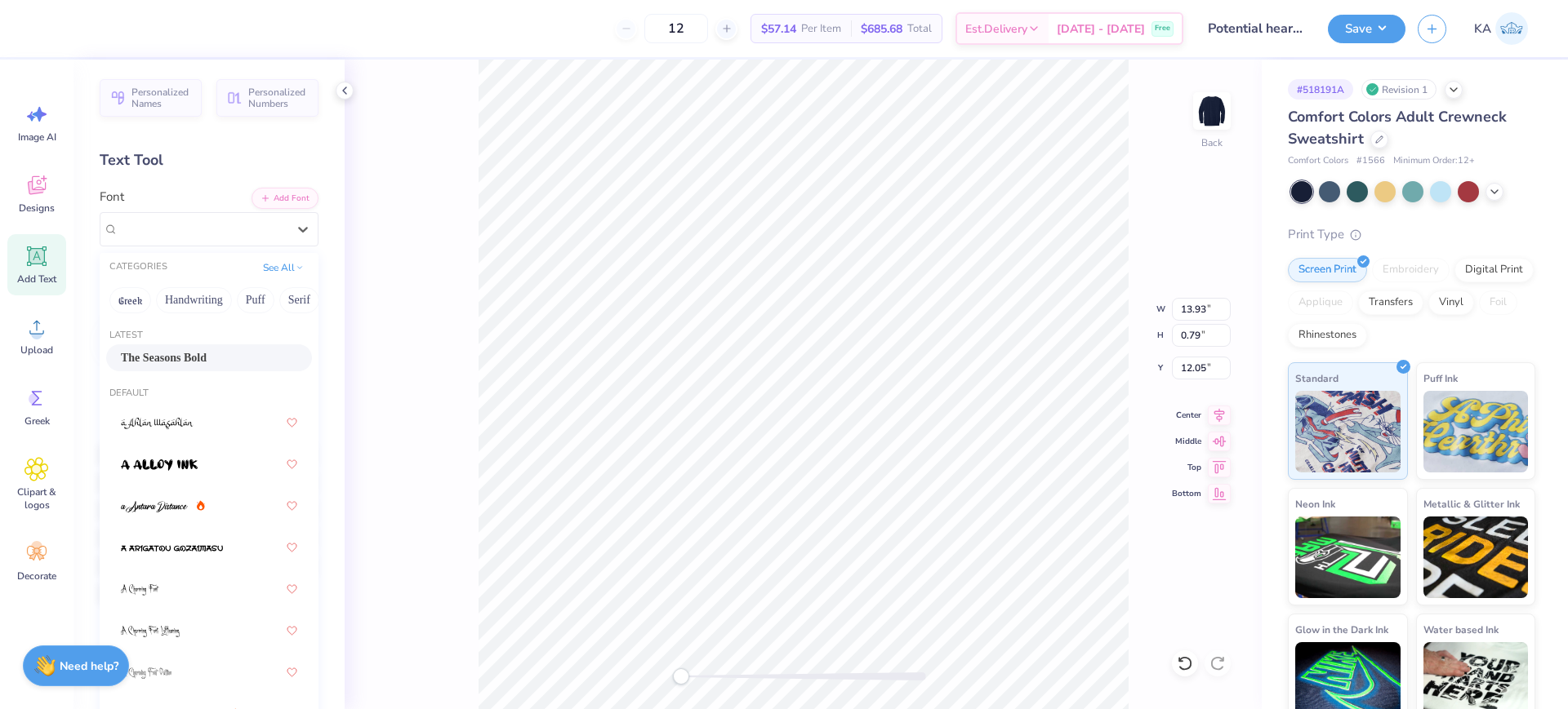
click at [225, 360] on div "The Seasons Bold" at bounding box center [209, 357] width 177 height 17
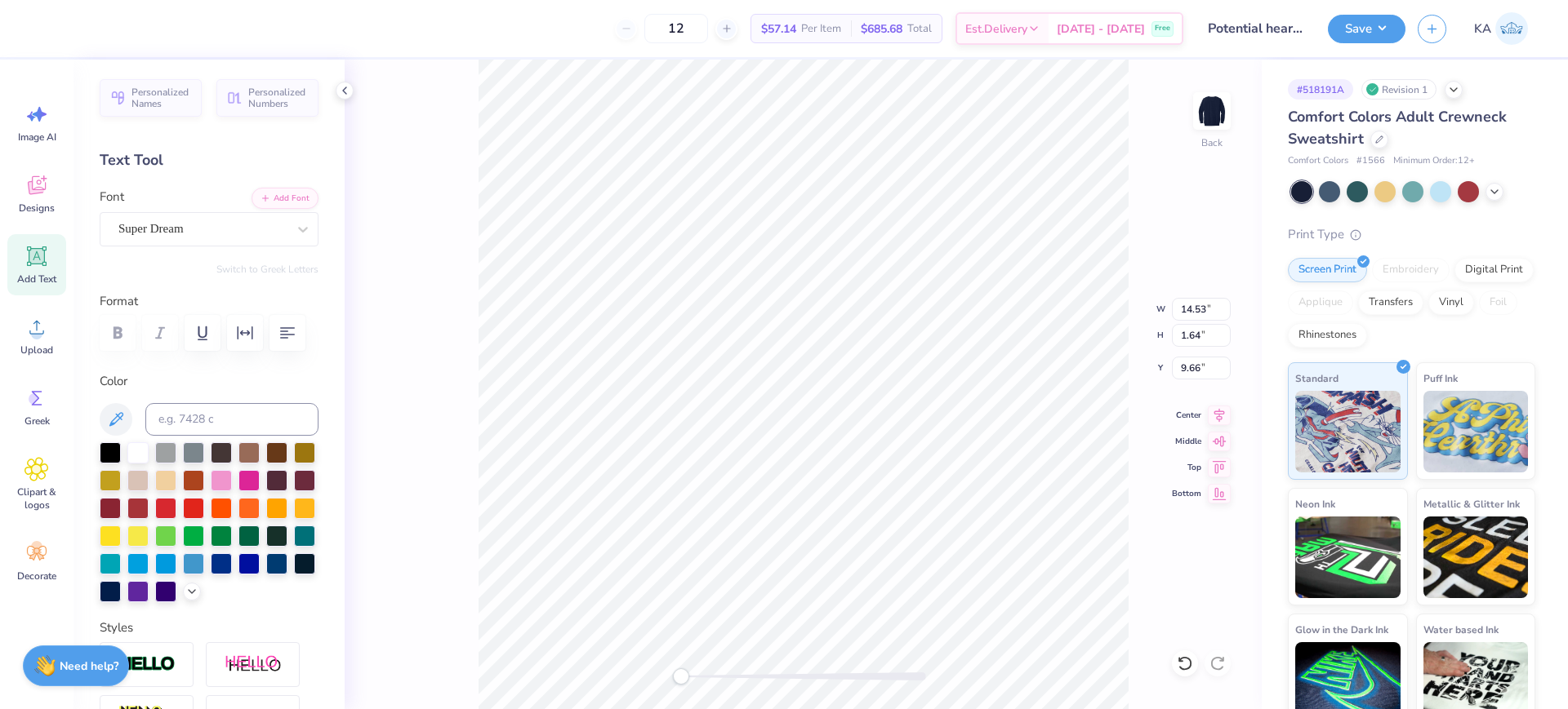
type input "14.53"
type input "1.64"
type input "9.66"
click at [290, 191] on button "Add Font" at bounding box center [285, 197] width 67 height 22
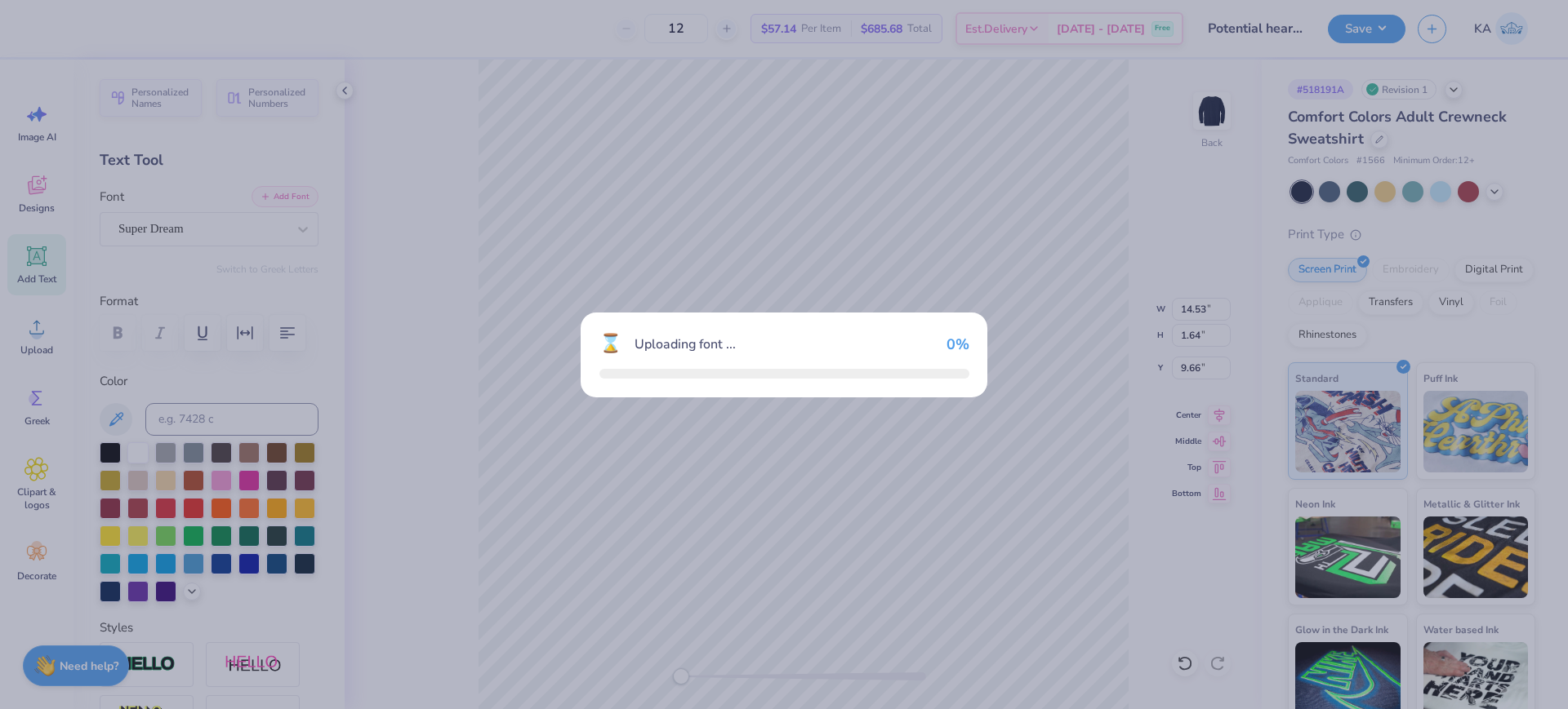
type textarea "x"
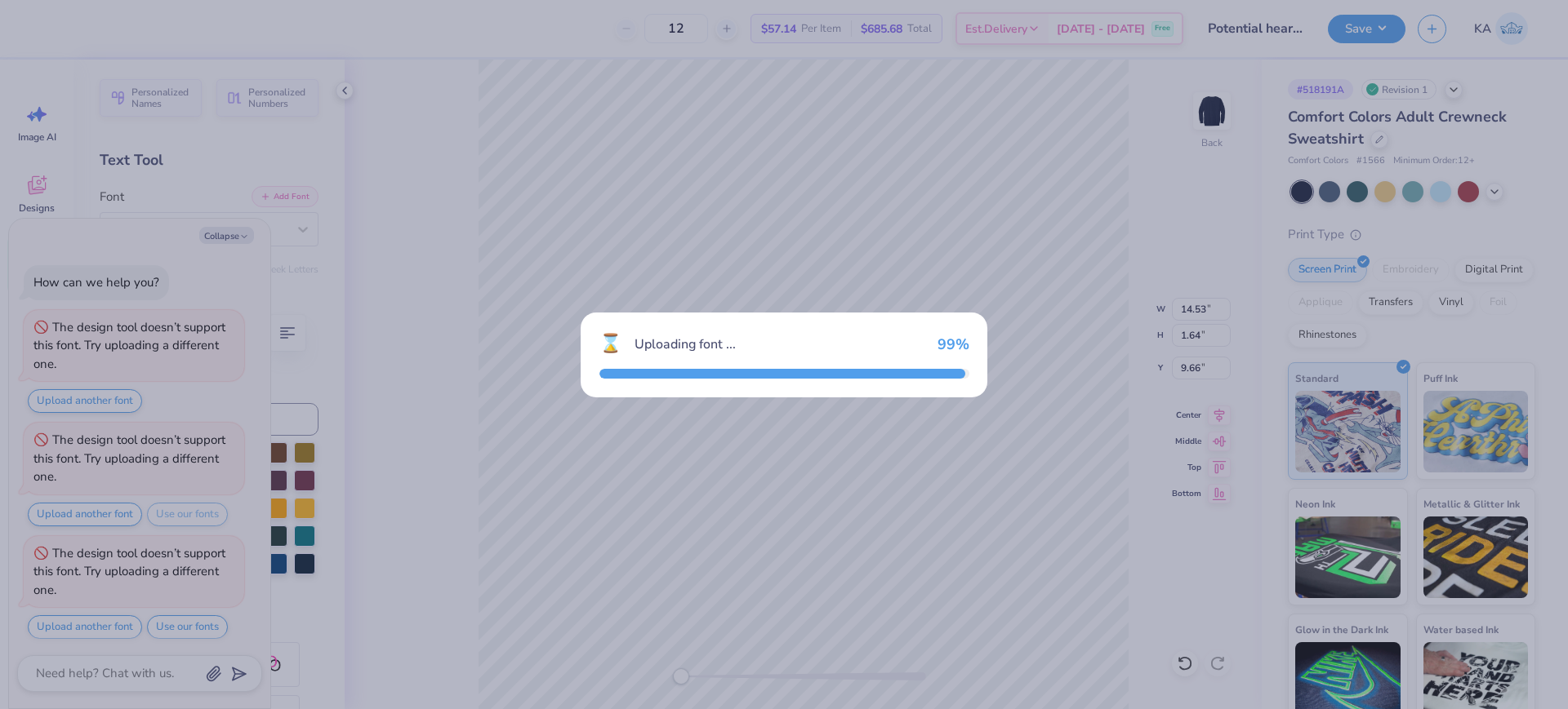
scroll to position [5, 0]
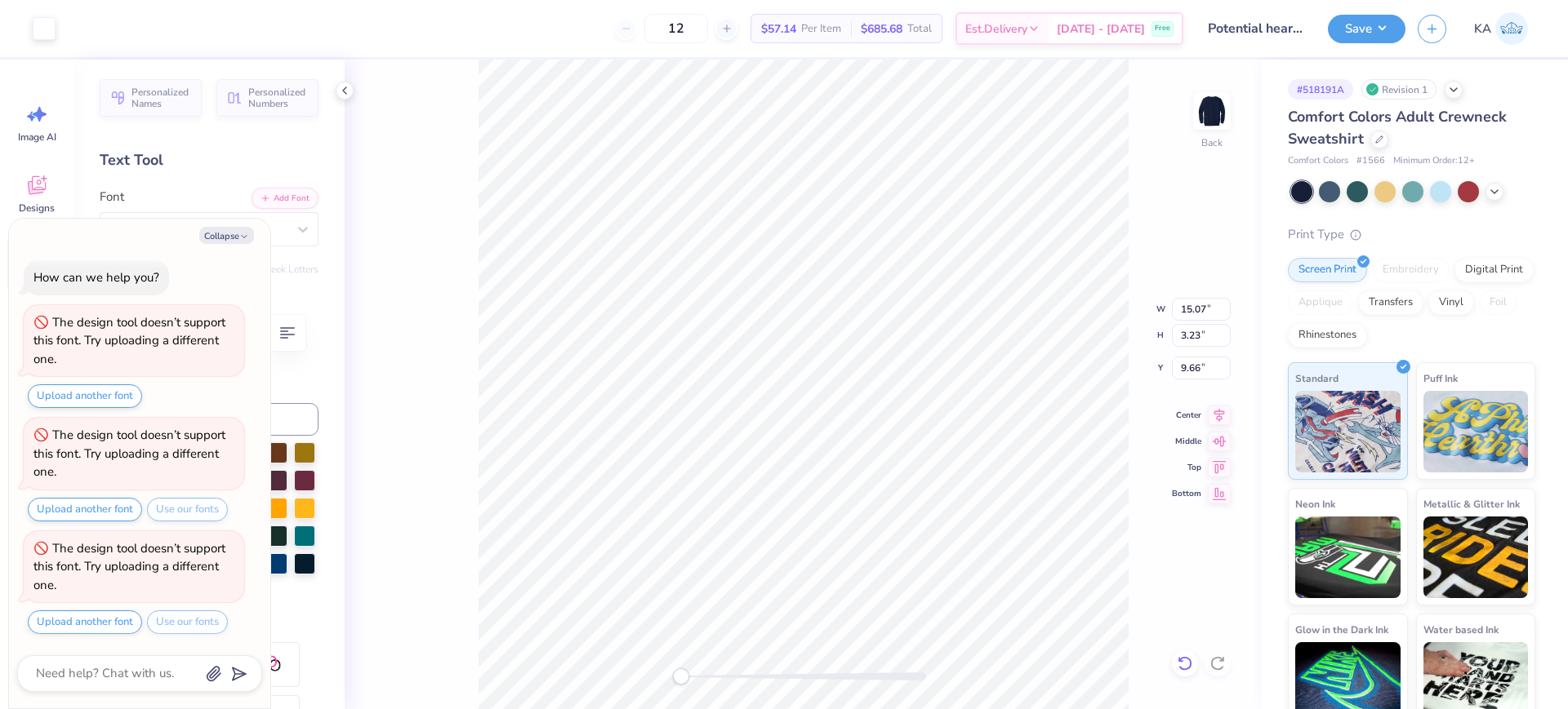
click at [1189, 660] on icon at bounding box center [1184, 663] width 14 height 15
click at [1189, 660] on div "Back W 15.07 15.07 " H 3.23 3.23 " Y 9.66 9.66 " Center Middle Top Bottom" at bounding box center [803, 384] width 917 height 650
type textarea "x"
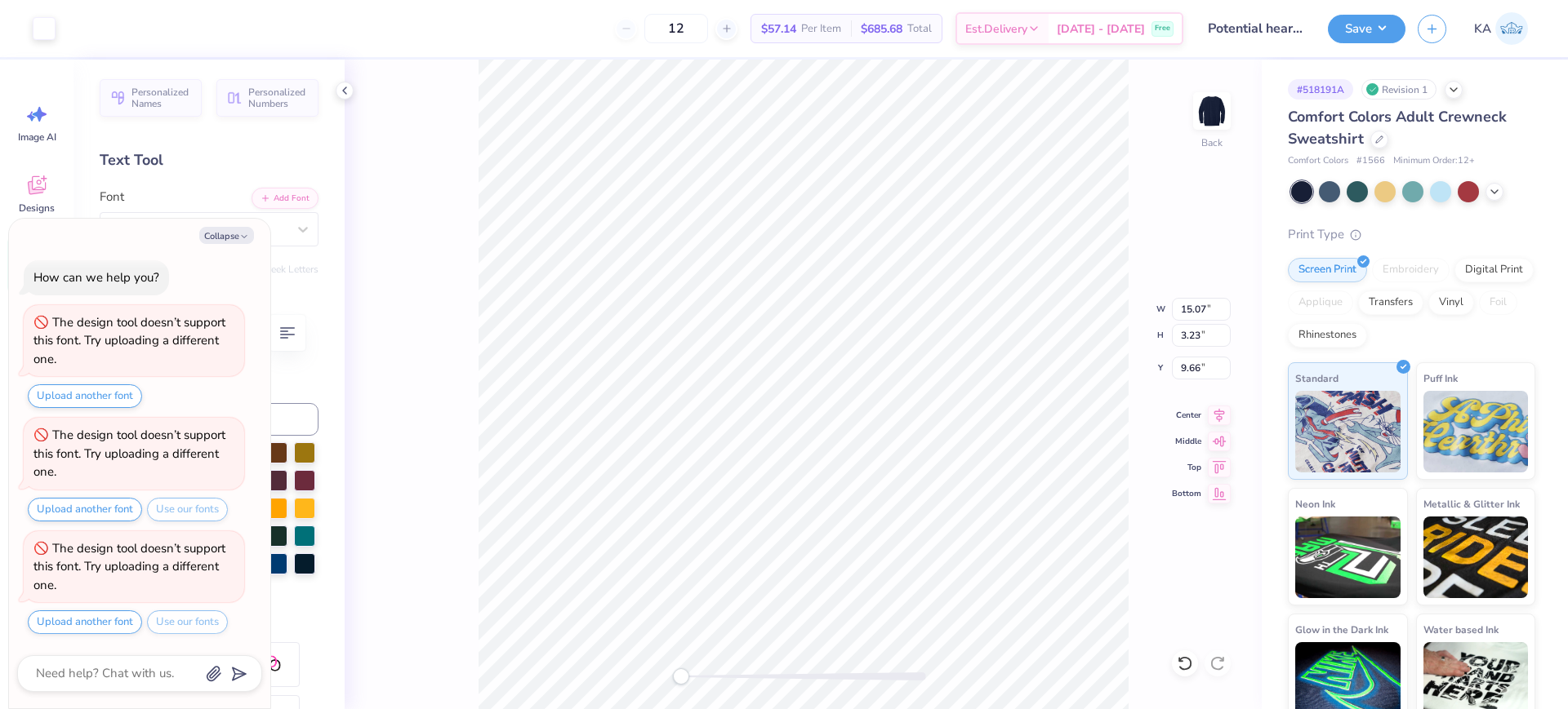
type input "3.18"
click at [1189, 660] on div "Back W 15.07 H 3.18 Y 9.66 Center Middle Top Bottom" at bounding box center [803, 384] width 917 height 650
click at [1189, 660] on div "Back" at bounding box center [803, 384] width 917 height 650
click at [1188, 660] on div "Back" at bounding box center [803, 384] width 917 height 650
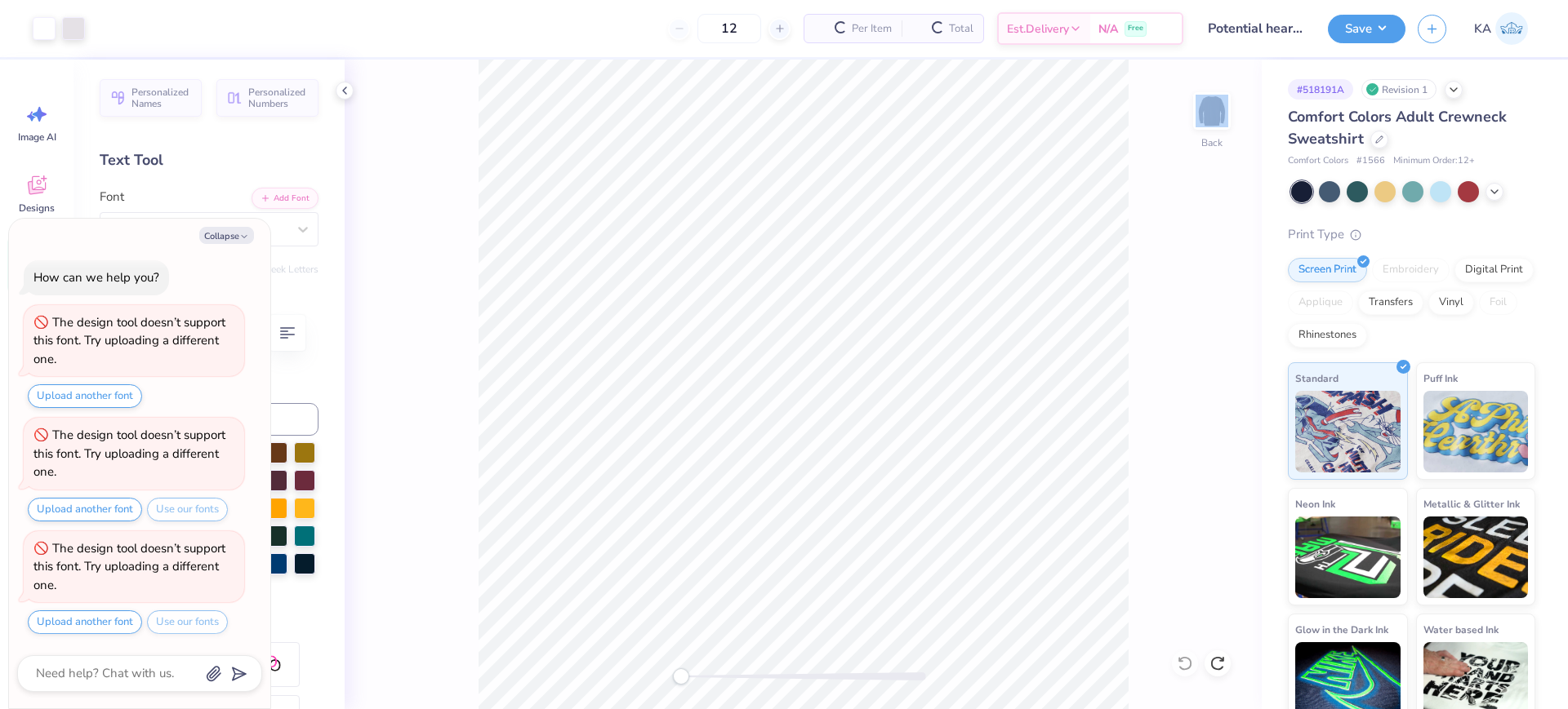
click at [1188, 660] on div "Back" at bounding box center [803, 384] width 917 height 650
click at [216, 231] on button "Collapse" at bounding box center [227, 234] width 55 height 17
type textarea "x"
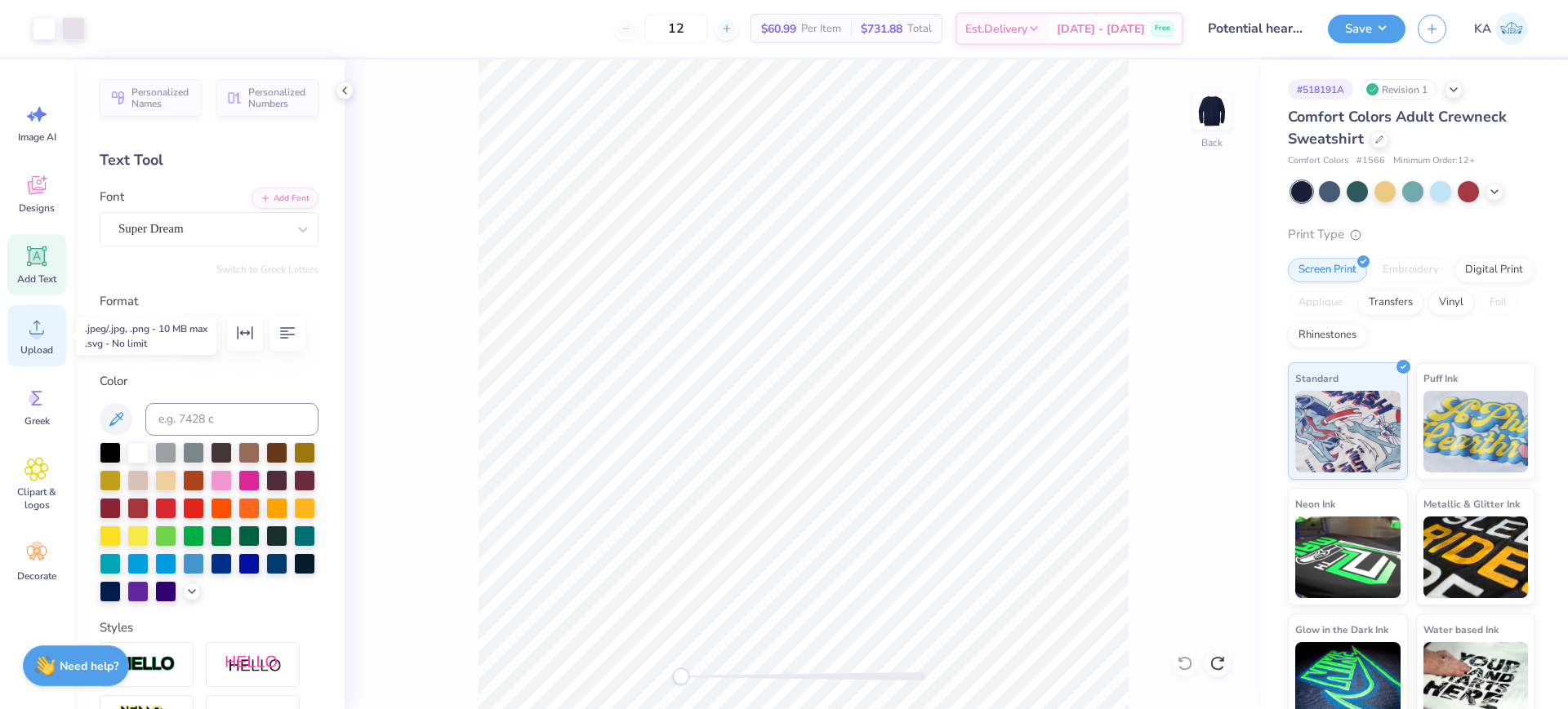
click at [44, 329] on icon at bounding box center [36, 327] width 25 height 25
click at [1188, 308] on input "15.00" at bounding box center [1202, 309] width 59 height 23
type input "12.50"
type input "2.73"
type input "9.88"
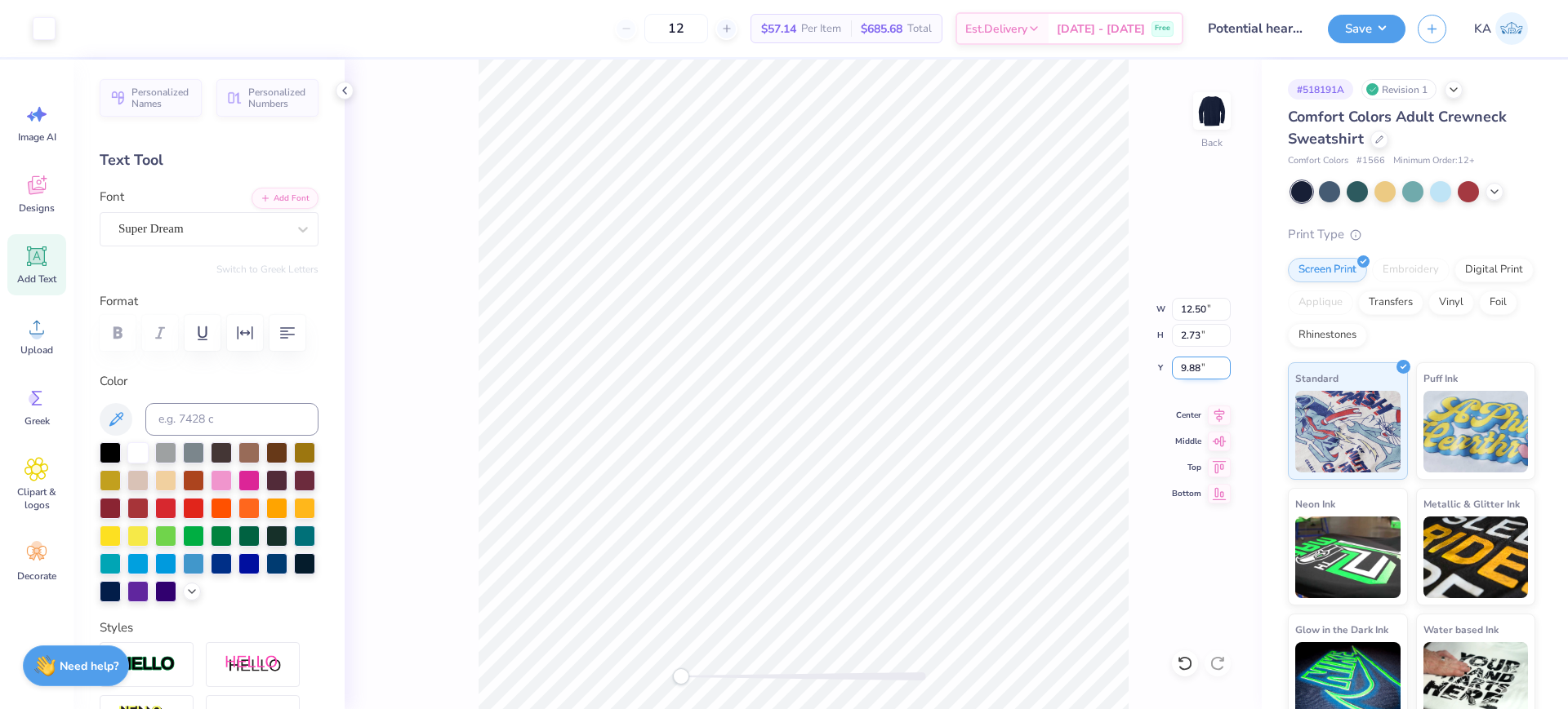
click at [1203, 364] on input "9.88" at bounding box center [1202, 368] width 59 height 23
type input "3"
click at [1390, 36] on button "Save" at bounding box center [1367, 25] width 78 height 28
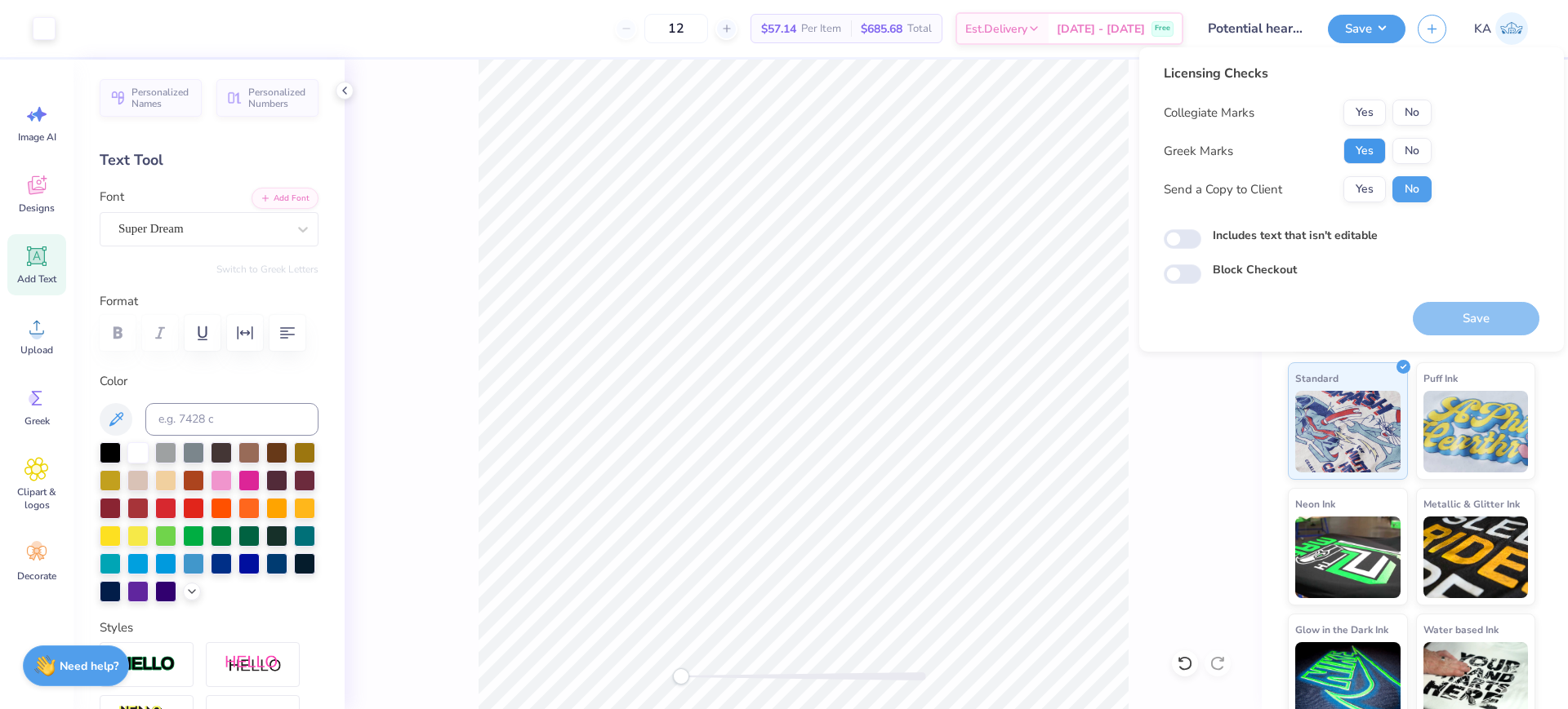
click at [1376, 151] on button "Yes" at bounding box center [1364, 151] width 42 height 26
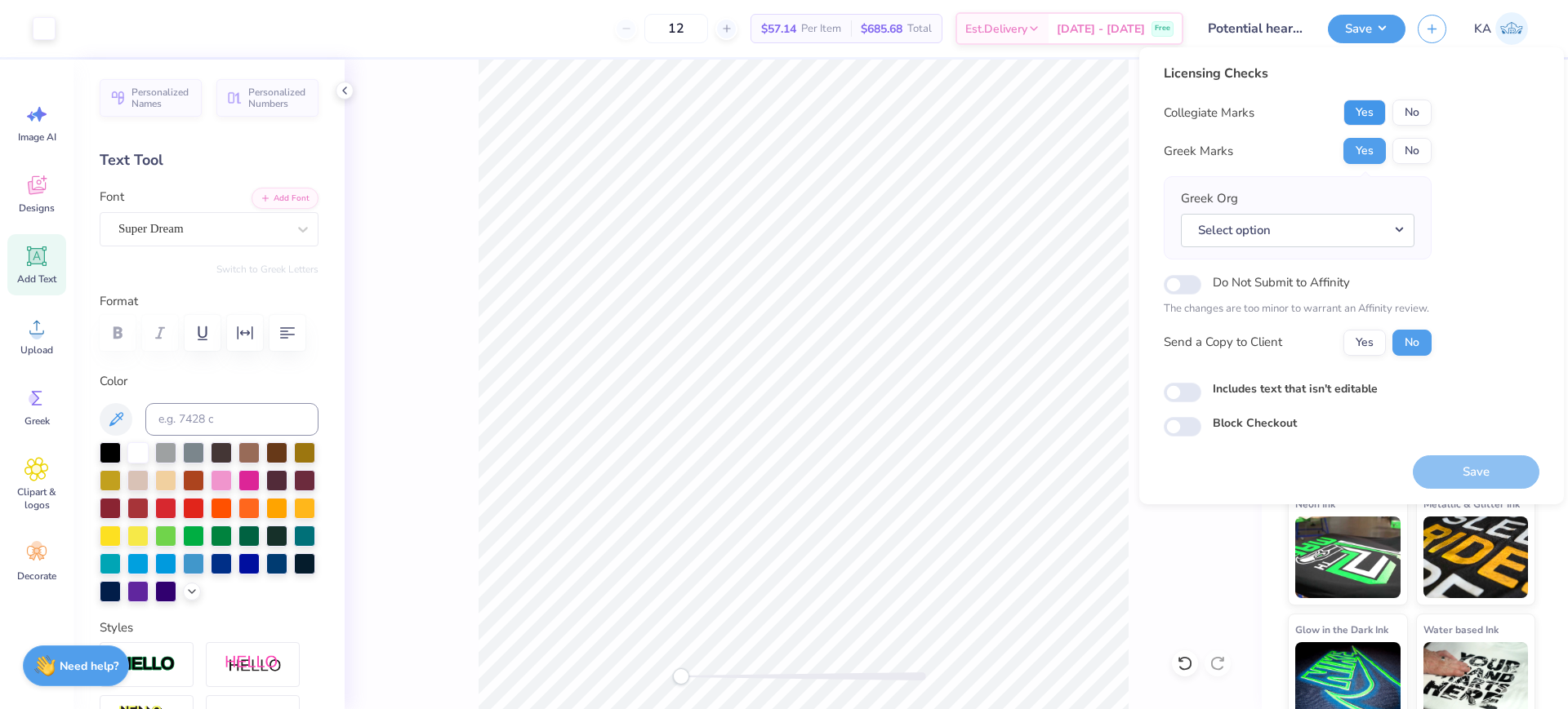
click at [1370, 110] on button "Yes" at bounding box center [1364, 113] width 42 height 26
click at [1397, 144] on button "No" at bounding box center [1412, 151] width 39 height 26
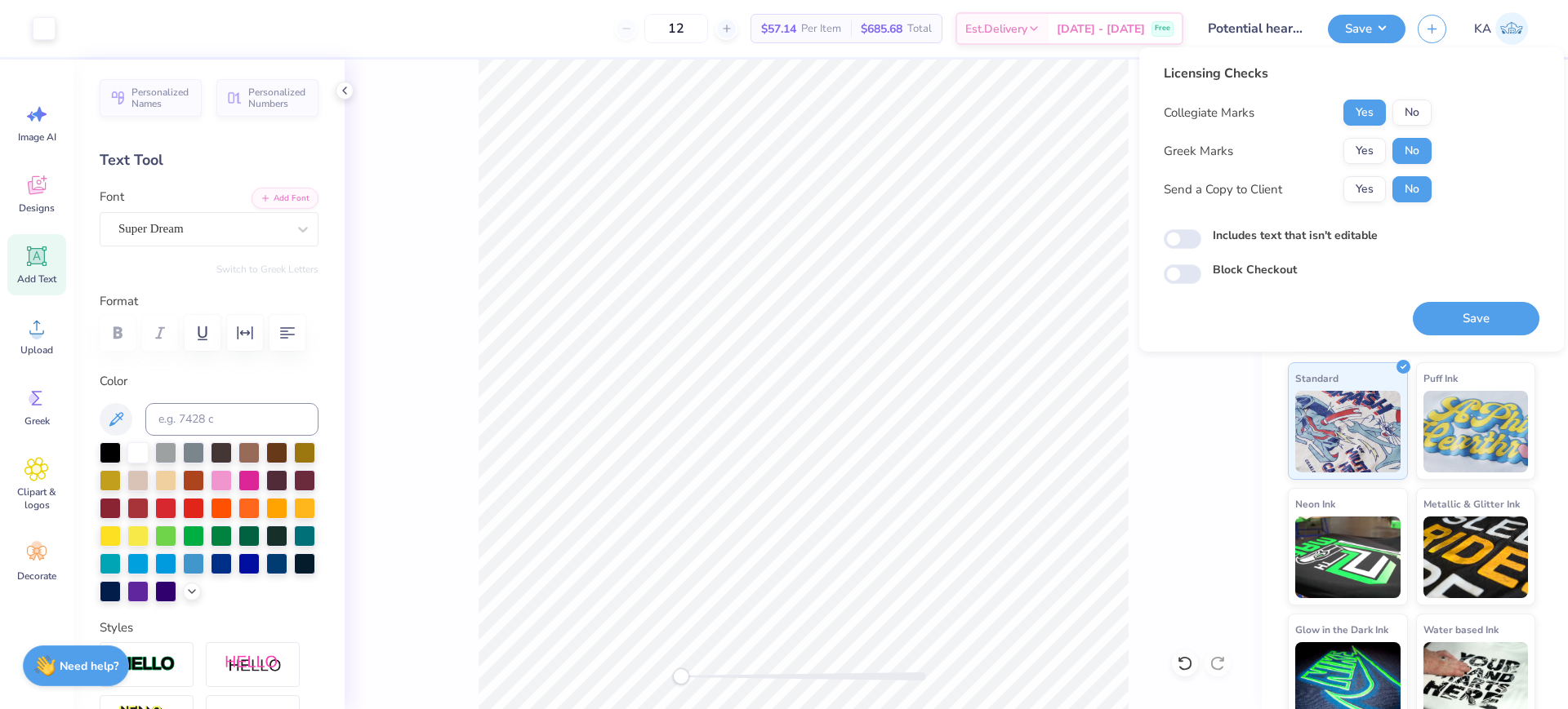
click at [1188, 228] on div "Includes text that isn't editable" at bounding box center [1351, 235] width 376 height 19
click at [1189, 236] on input "Includes text that isn't editable" at bounding box center [1182, 239] width 37 height 20
checkbox input "true"
click at [1472, 307] on button "Save" at bounding box center [1476, 319] width 127 height 33
